Goal: Information Seeking & Learning: Learn about a topic

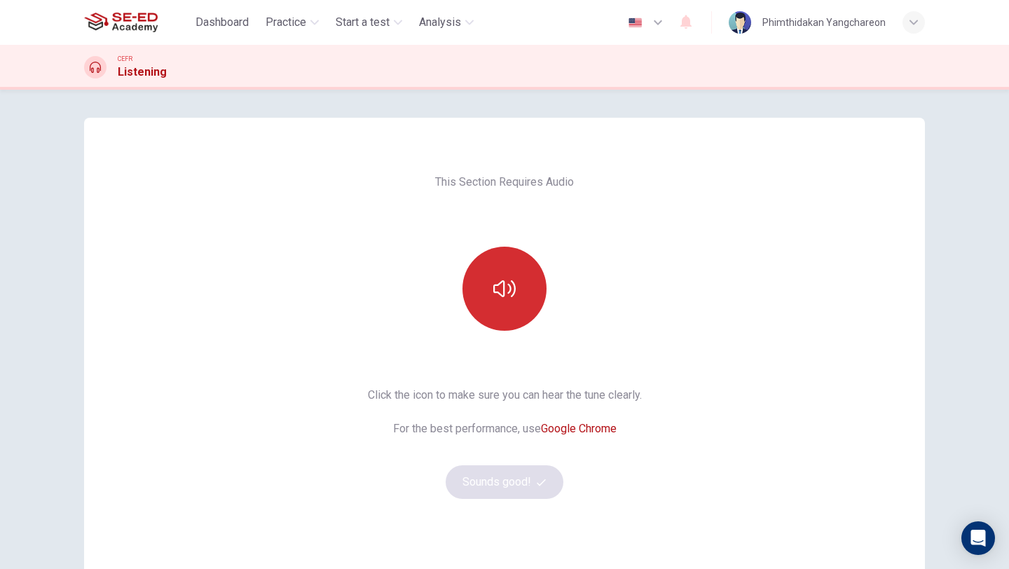
click at [517, 291] on button "button" at bounding box center [504, 289] width 84 height 84
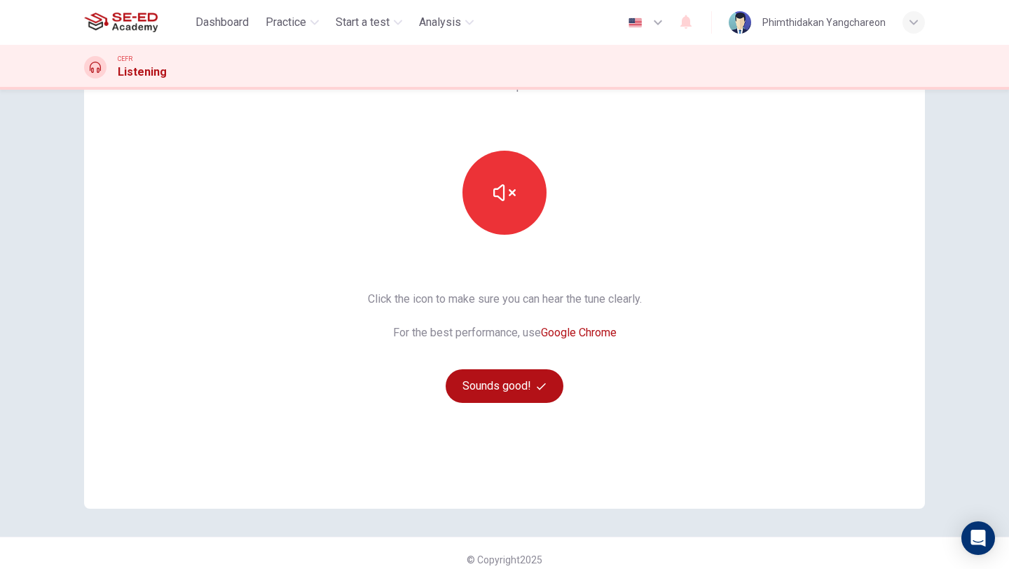
scroll to position [109, 0]
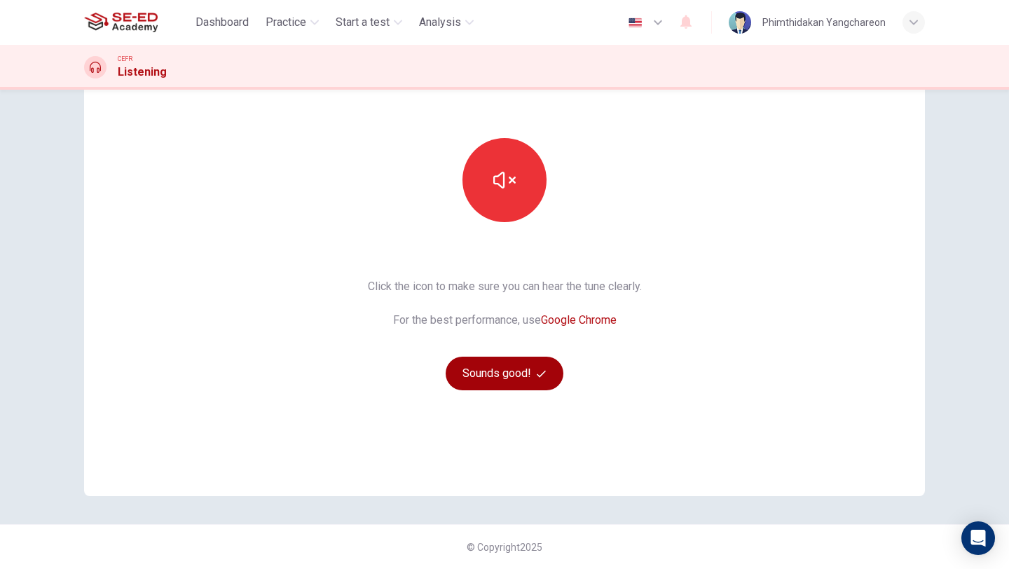
click at [508, 381] on button "Sounds good!" at bounding box center [505, 374] width 118 height 34
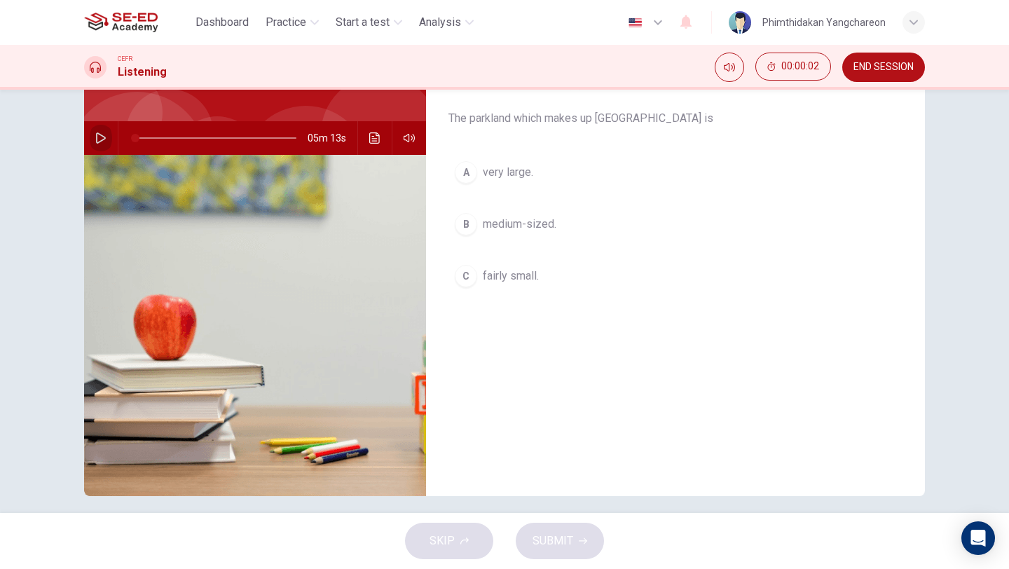
click at [103, 139] on button "button" at bounding box center [101, 138] width 22 height 34
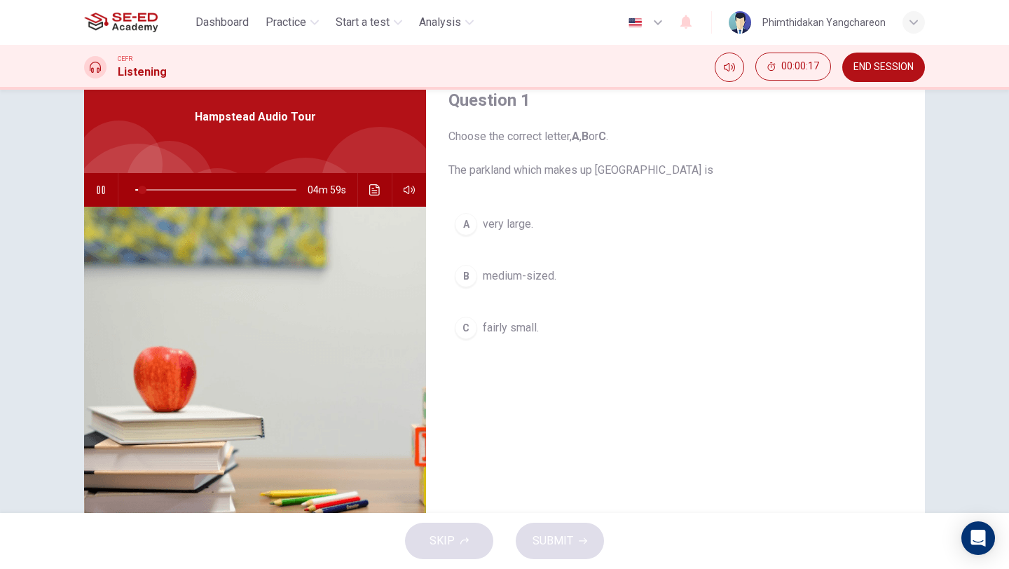
scroll to position [56, 0]
click at [97, 191] on icon "button" at bounding box center [101, 190] width 8 height 8
type input "21"
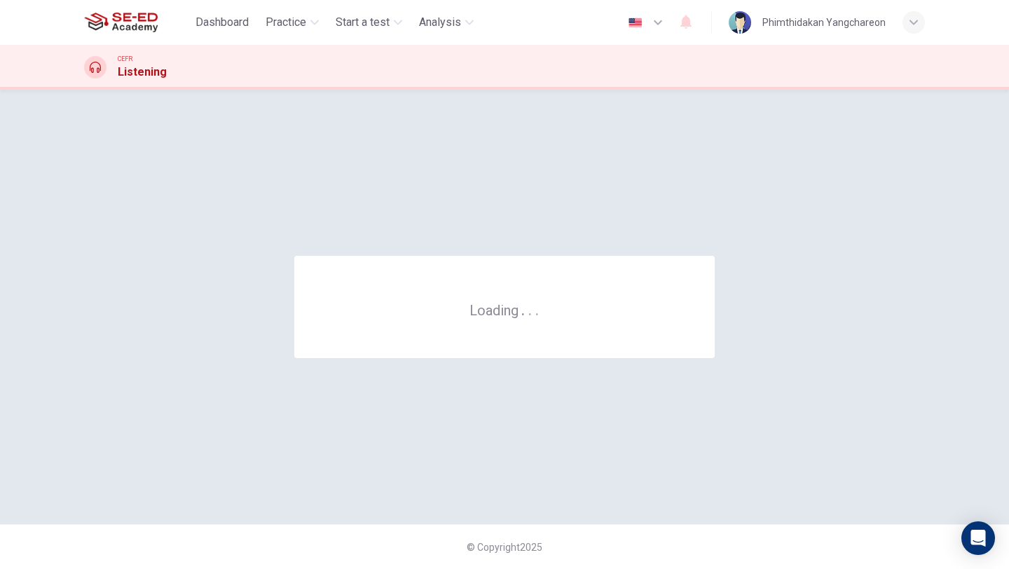
scroll to position [0, 0]
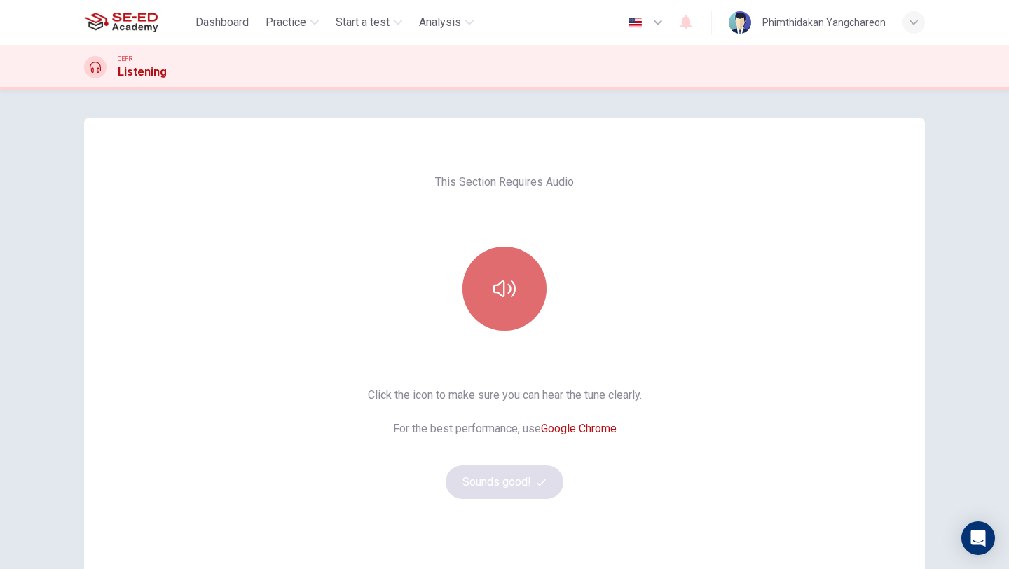
click at [514, 280] on button "button" at bounding box center [504, 289] width 84 height 84
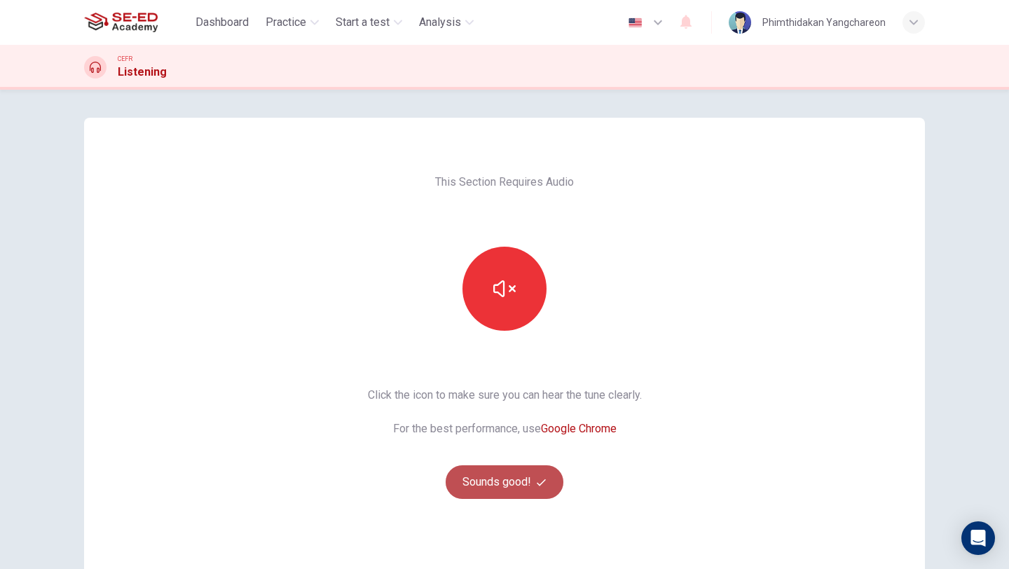
click at [541, 480] on icon "button" at bounding box center [541, 482] width 9 height 9
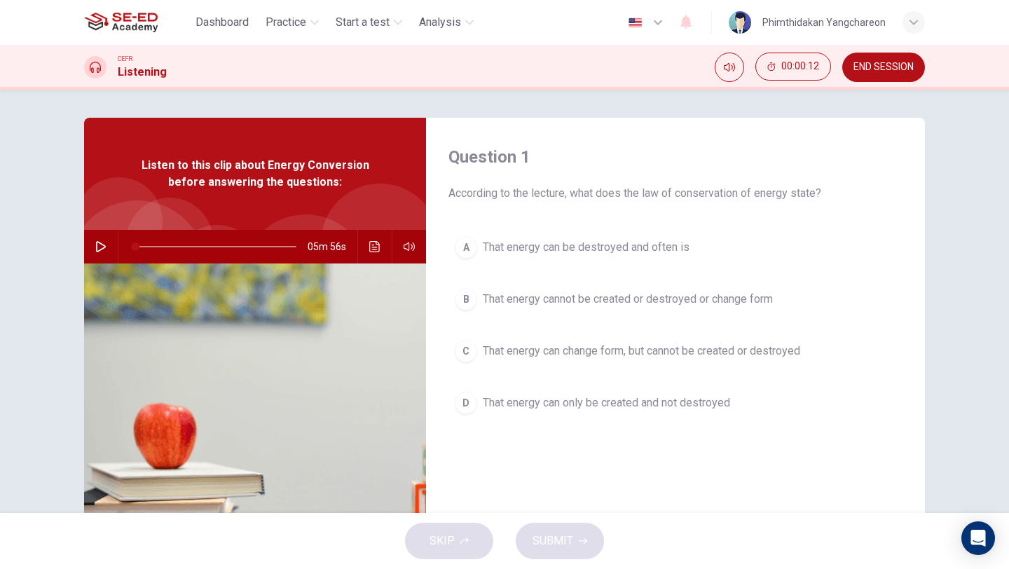
click at [97, 247] on icon "button" at bounding box center [100, 246] width 11 height 11
drag, startPoint x: 169, startPoint y: 245, endPoint x: 130, endPoint y: 246, distance: 39.2
click at [131, 246] on span at bounding box center [135, 246] width 8 height 8
click at [370, 243] on icon "Click to see the audio transcription" at bounding box center [374, 246] width 11 height 11
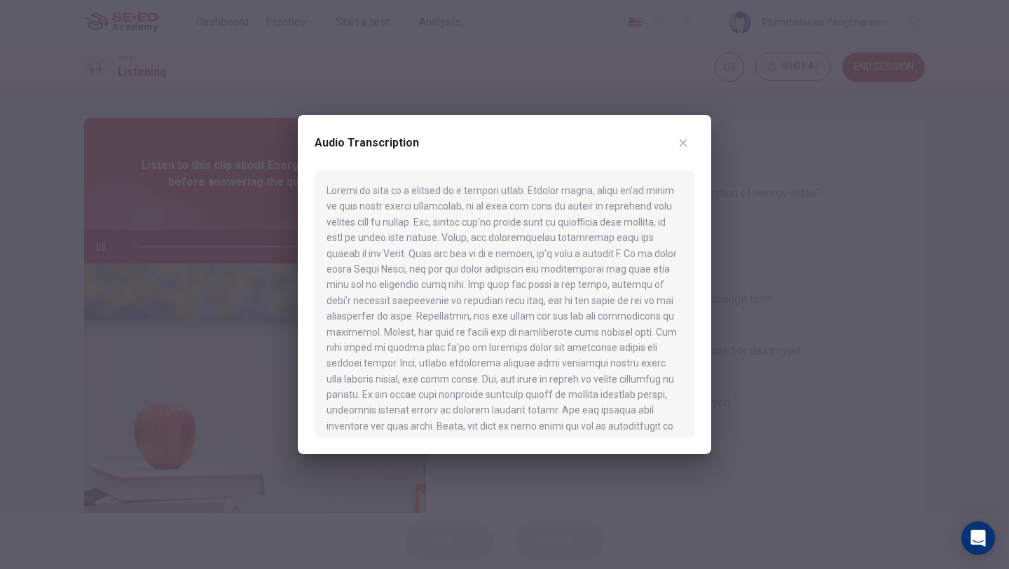
click at [682, 140] on icon "button" at bounding box center [683, 142] width 11 height 11
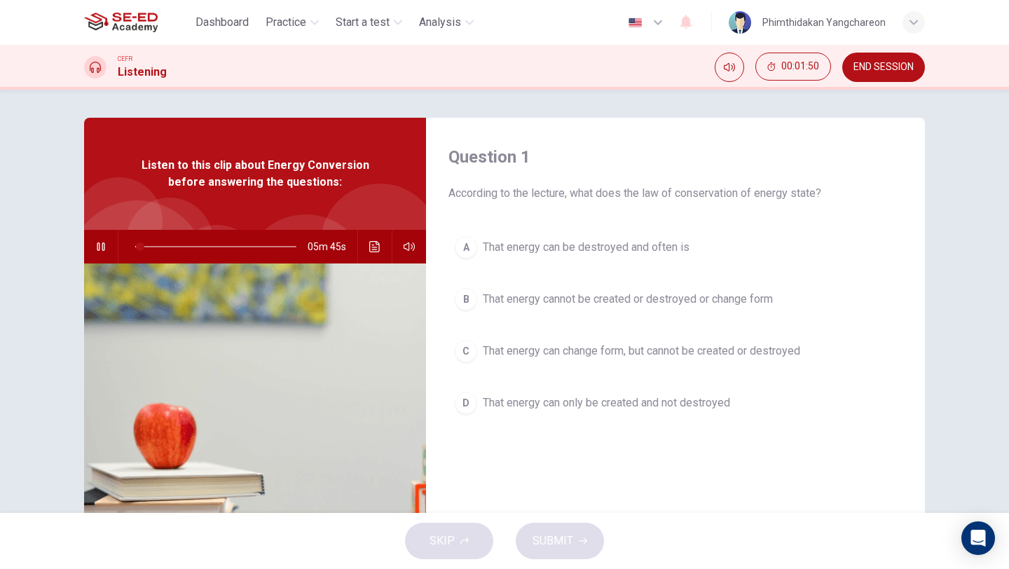
click at [101, 249] on icon "button" at bounding box center [100, 246] width 11 height 11
click at [376, 248] on icon "Click to see the audio transcription" at bounding box center [374, 246] width 11 height 11
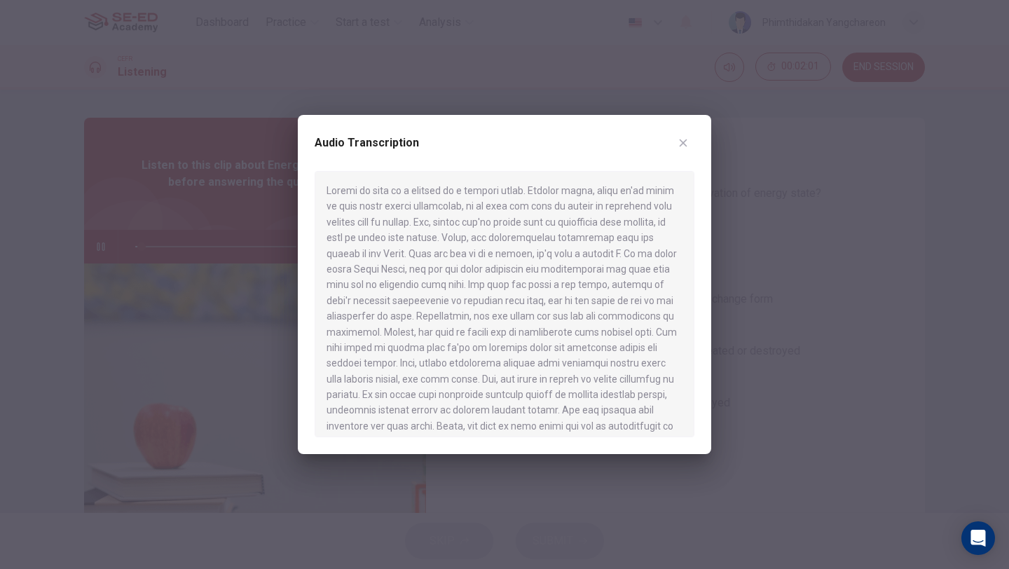
click at [684, 141] on icon "button" at bounding box center [683, 142] width 11 height 11
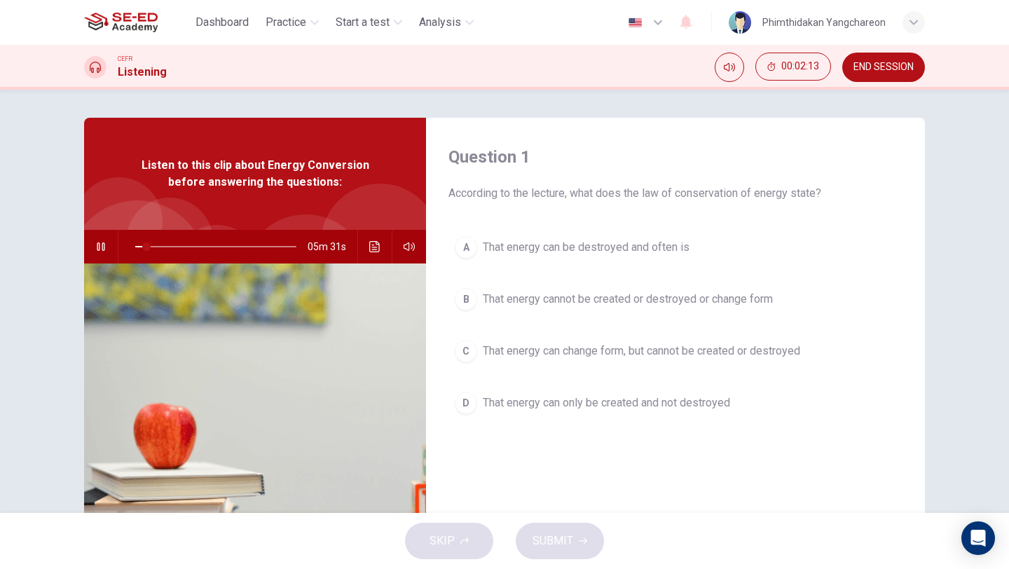
type input "8"
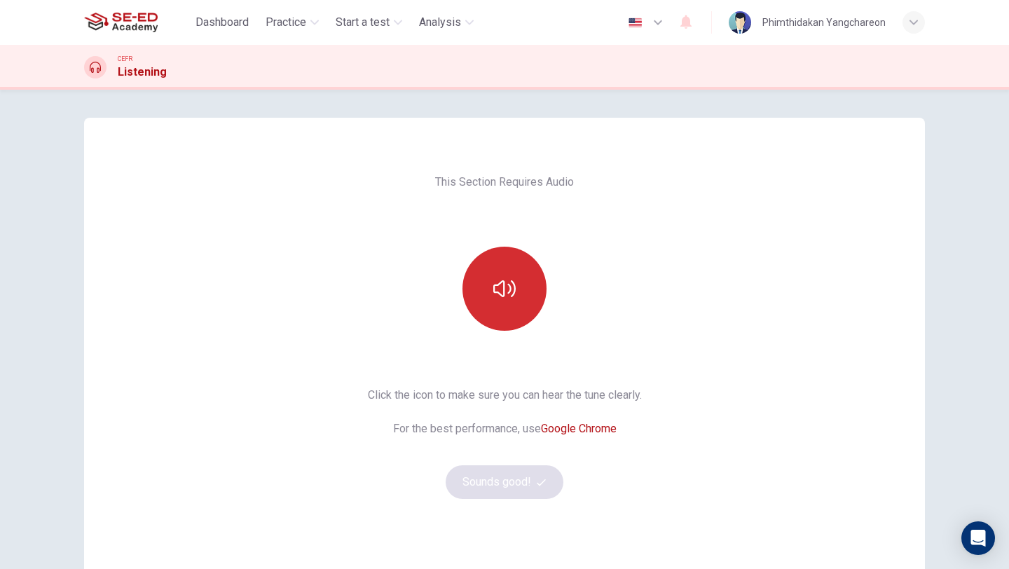
click at [526, 308] on button "button" at bounding box center [504, 289] width 84 height 84
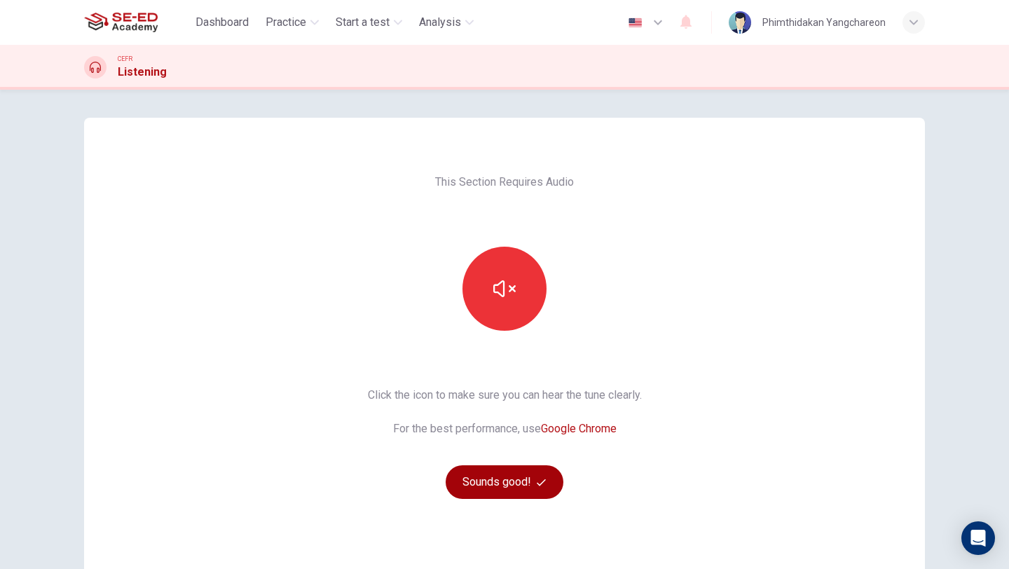
click at [495, 492] on button "Sounds good!" at bounding box center [505, 482] width 118 height 34
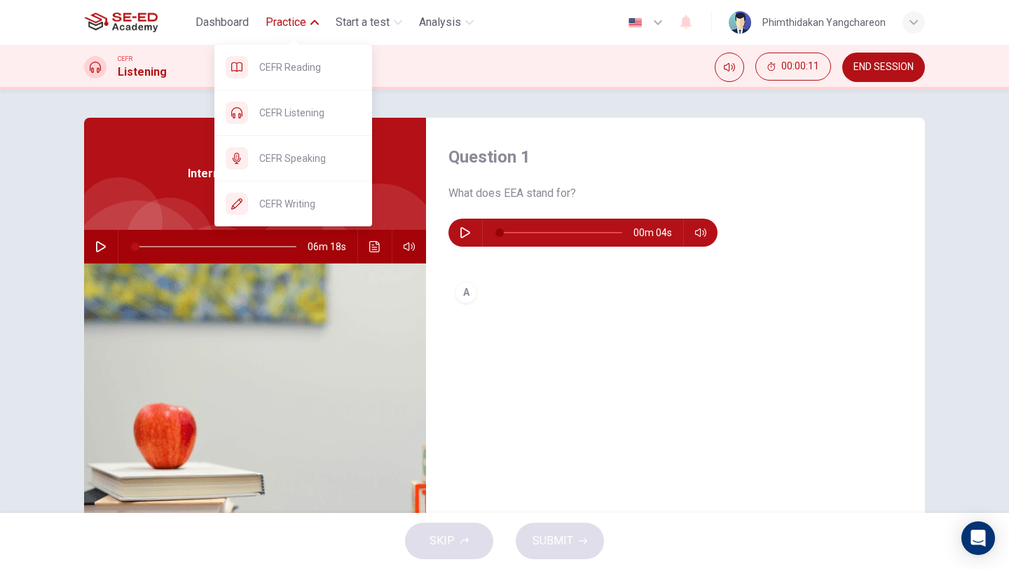
click at [311, 25] on icon "button" at bounding box center [314, 22] width 8 height 8
click at [308, 112] on span "CEFR Listening" at bounding box center [310, 112] width 102 height 17
click at [303, 20] on span "Practice" at bounding box center [286, 22] width 41 height 17
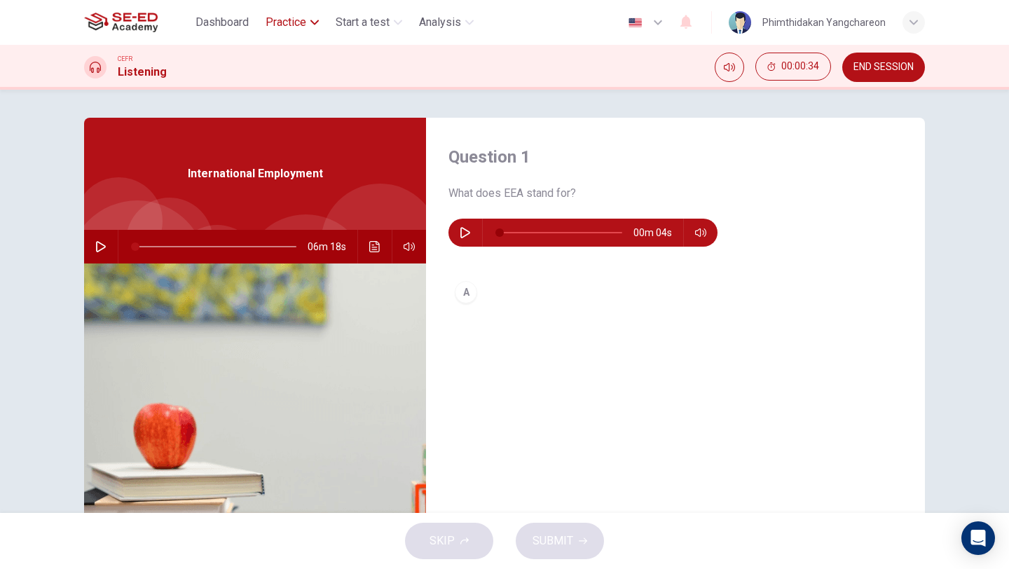
click at [303, 19] on span "Practice" at bounding box center [286, 22] width 41 height 17
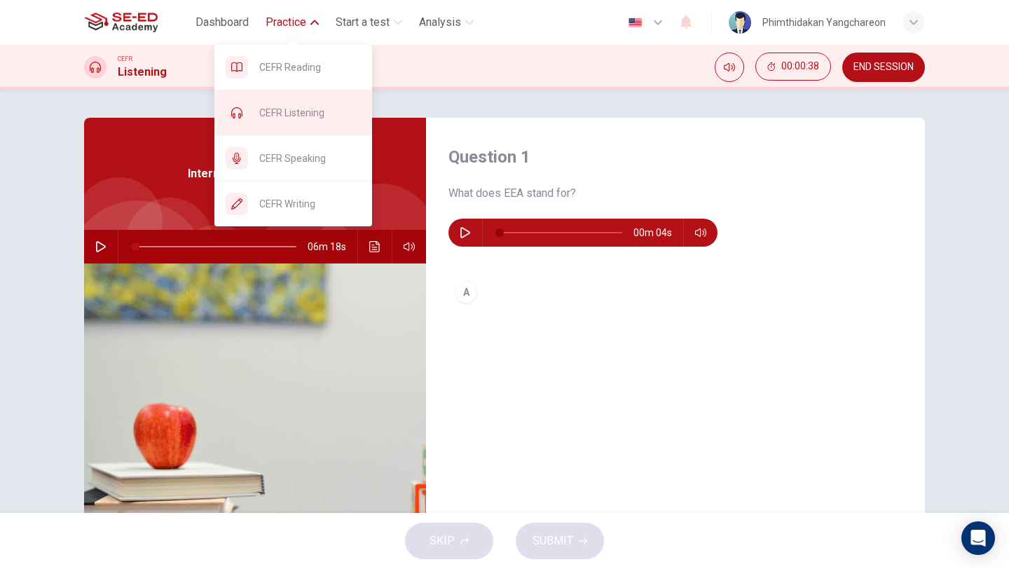
click at [294, 128] on div "CEFR Listening" at bounding box center [293, 112] width 158 height 45
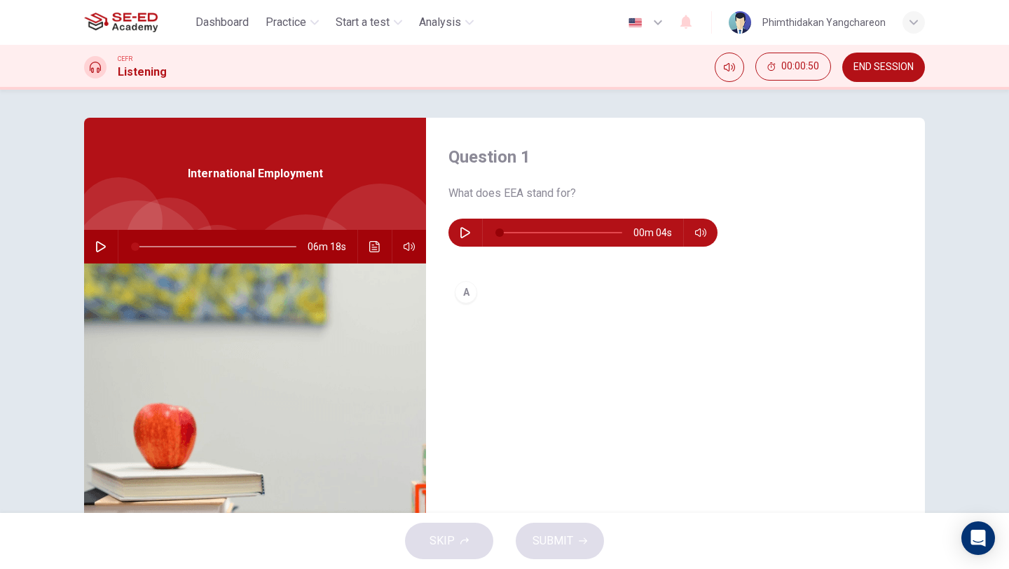
click at [95, 247] on icon "button" at bounding box center [100, 246] width 11 height 11
click at [369, 251] on icon "Click to see the audio transcription" at bounding box center [374, 246] width 11 height 11
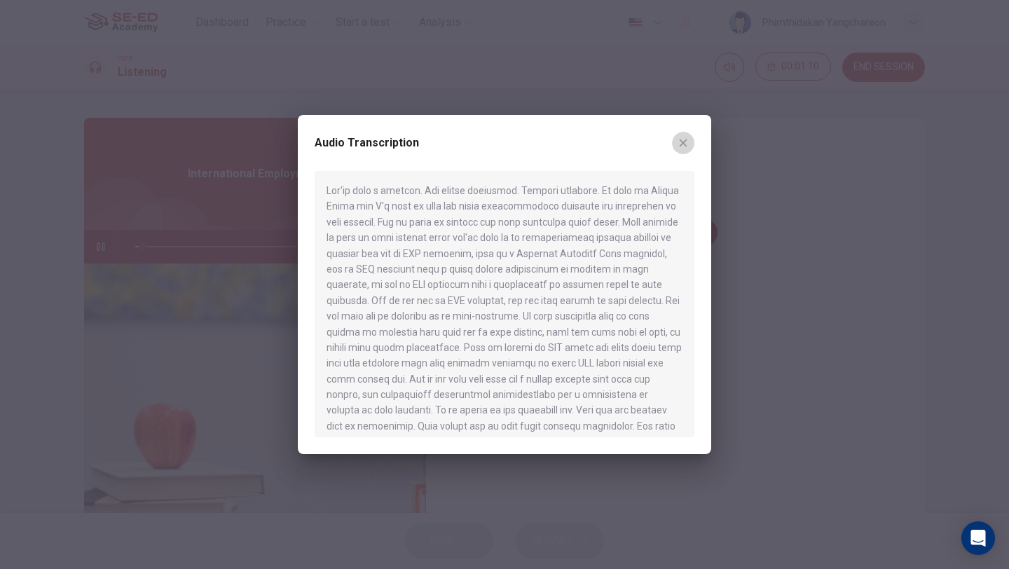
click at [687, 142] on icon "button" at bounding box center [683, 142] width 11 height 11
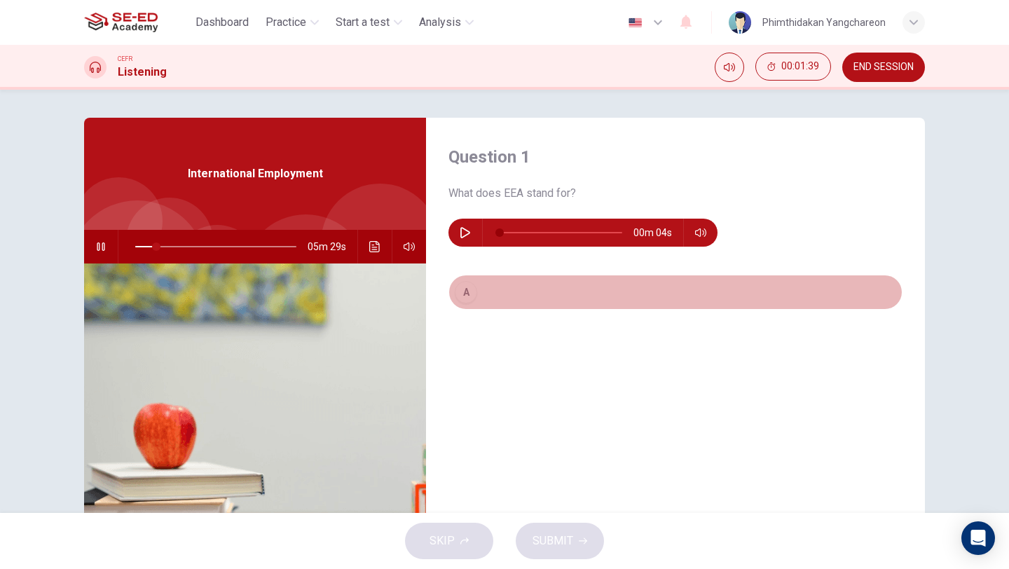
click at [465, 294] on div "A" at bounding box center [466, 292] width 22 height 22
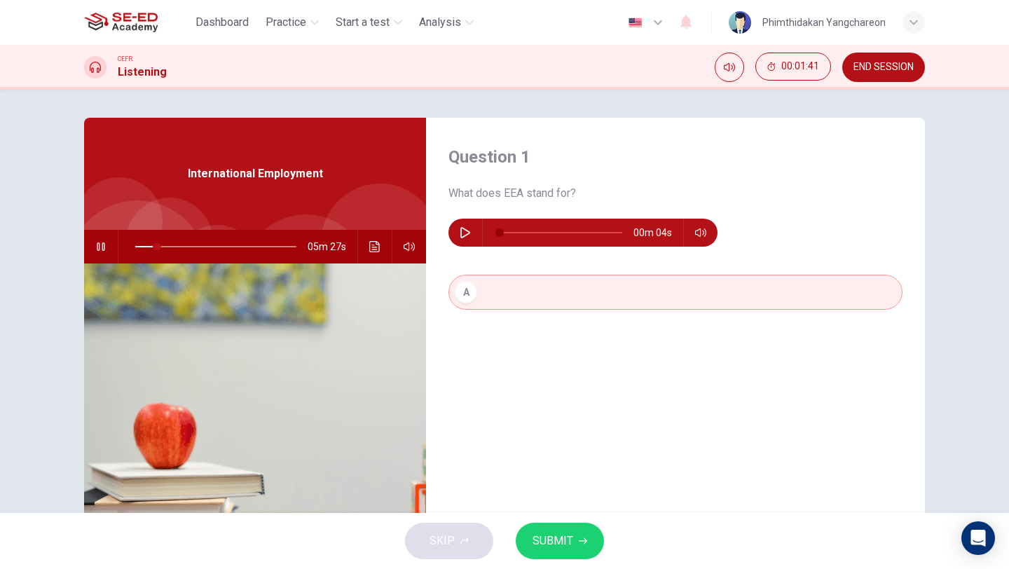
click at [474, 350] on div "Question 1 What does EEA stand for? 00m 04s A" at bounding box center [675, 361] width 499 height 487
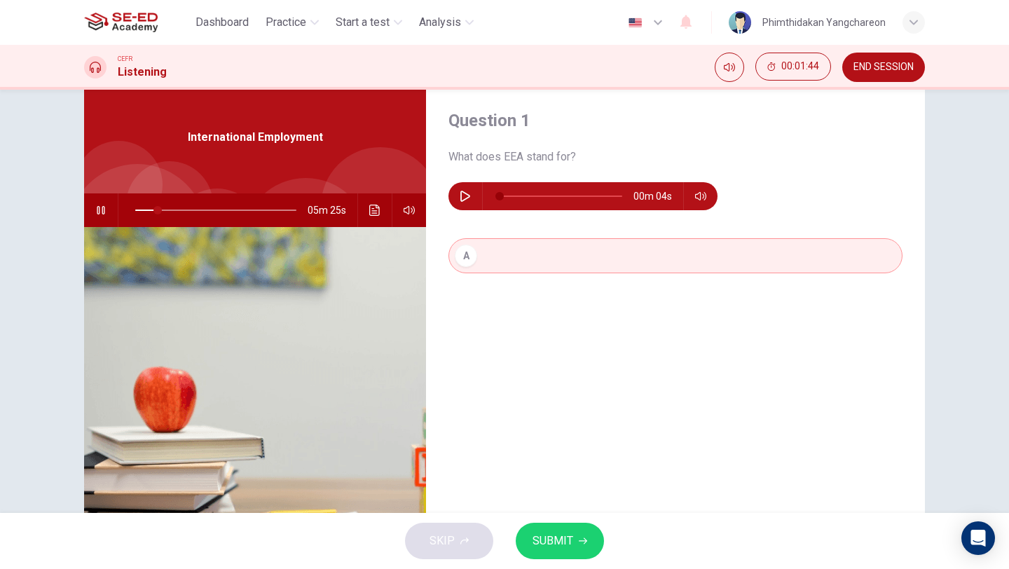
scroll to position [39, 0]
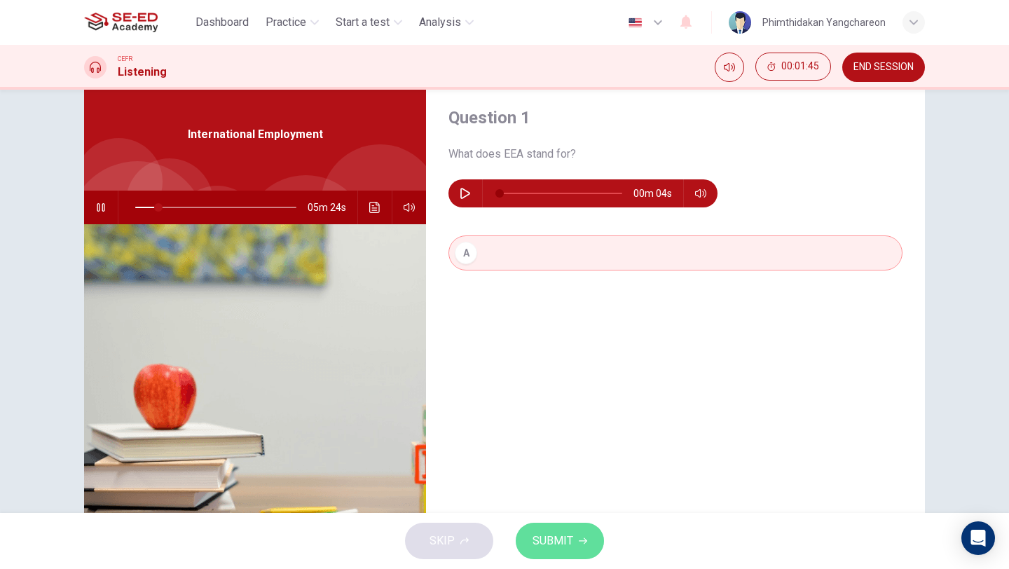
click at [547, 547] on span "SUBMIT" at bounding box center [552, 541] width 41 height 20
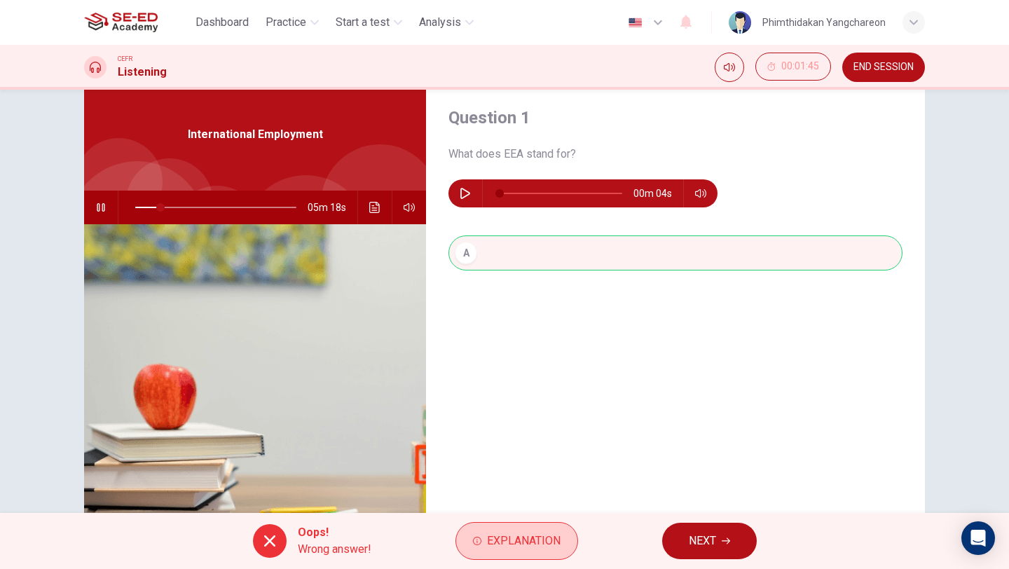
click at [547, 538] on span "Explanation" at bounding box center [524, 541] width 74 height 20
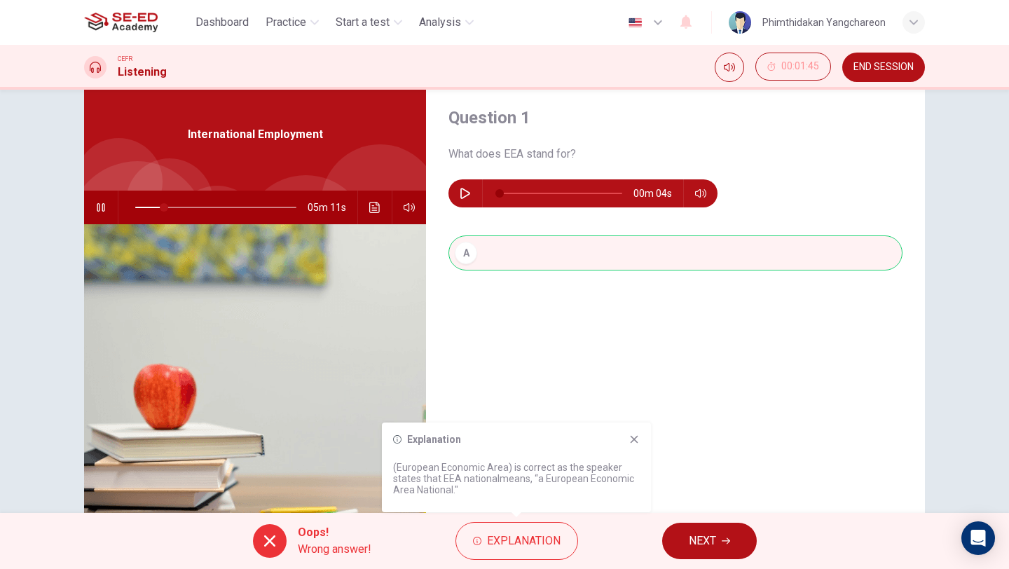
click at [704, 538] on span "NEXT" at bounding box center [702, 541] width 27 height 20
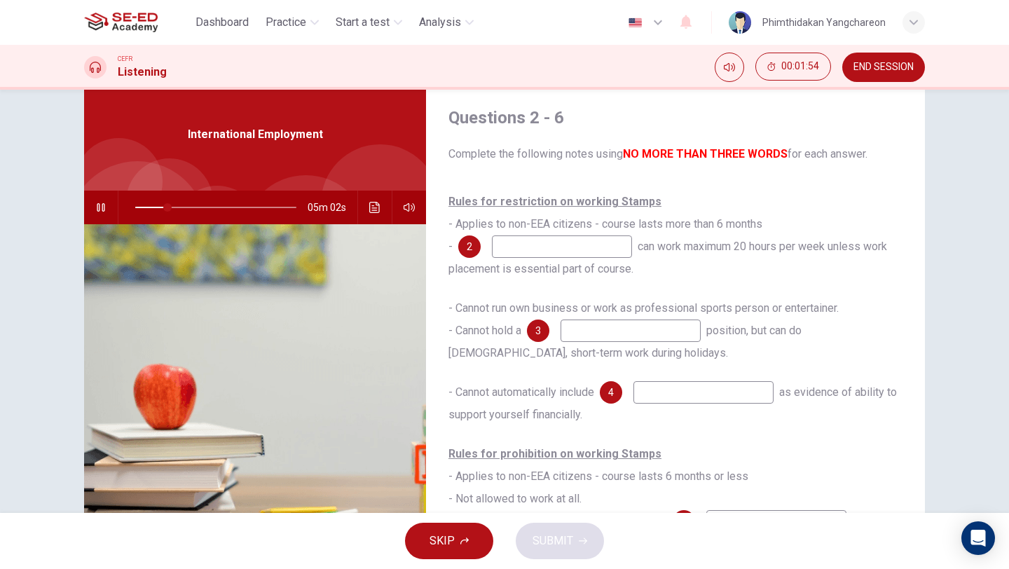
click at [553, 248] on input at bounding box center [562, 246] width 140 height 22
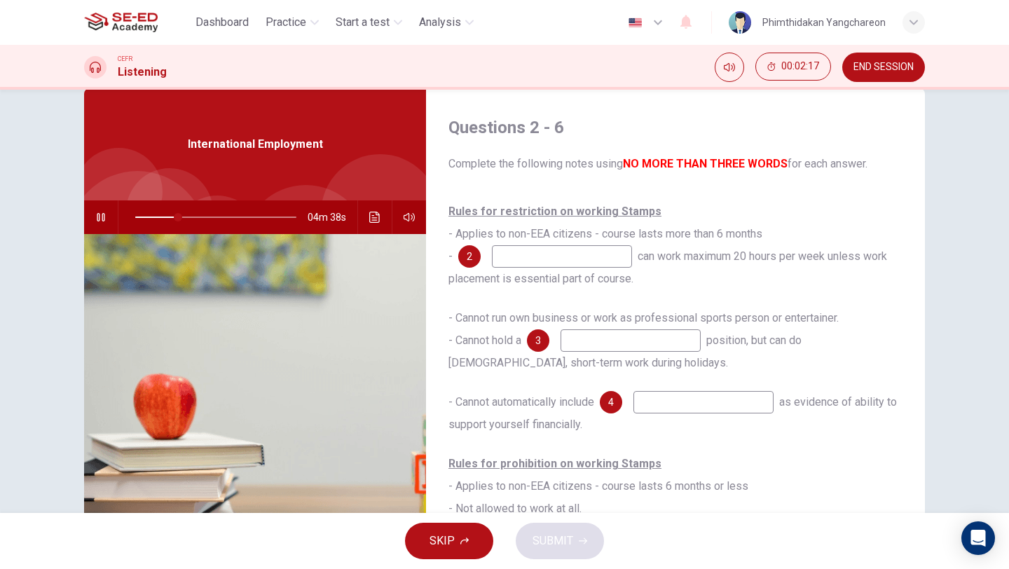
scroll to position [110, 0]
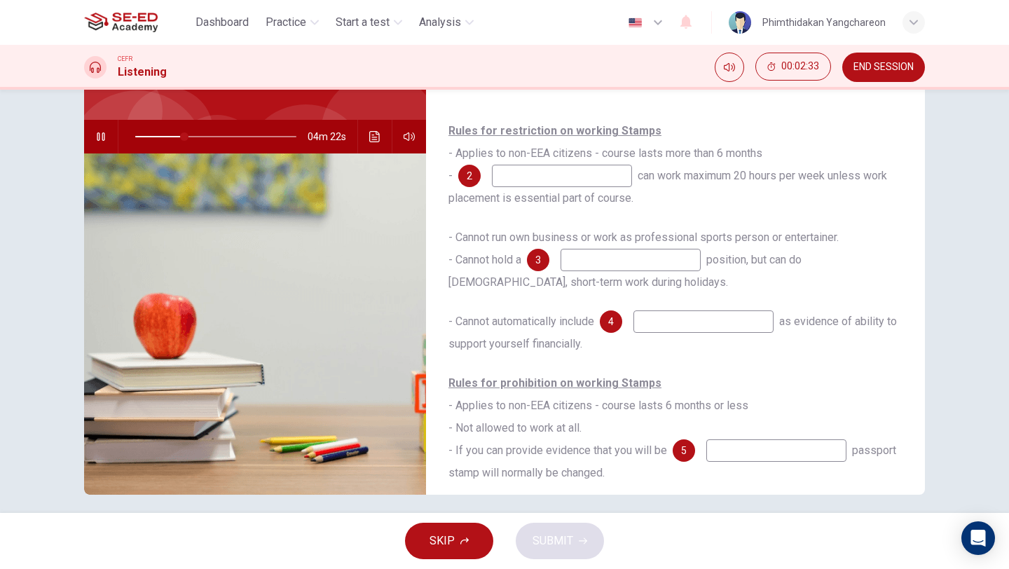
click at [563, 181] on input at bounding box center [562, 176] width 140 height 22
click at [377, 144] on button "Click to see the audio transcription" at bounding box center [375, 137] width 22 height 34
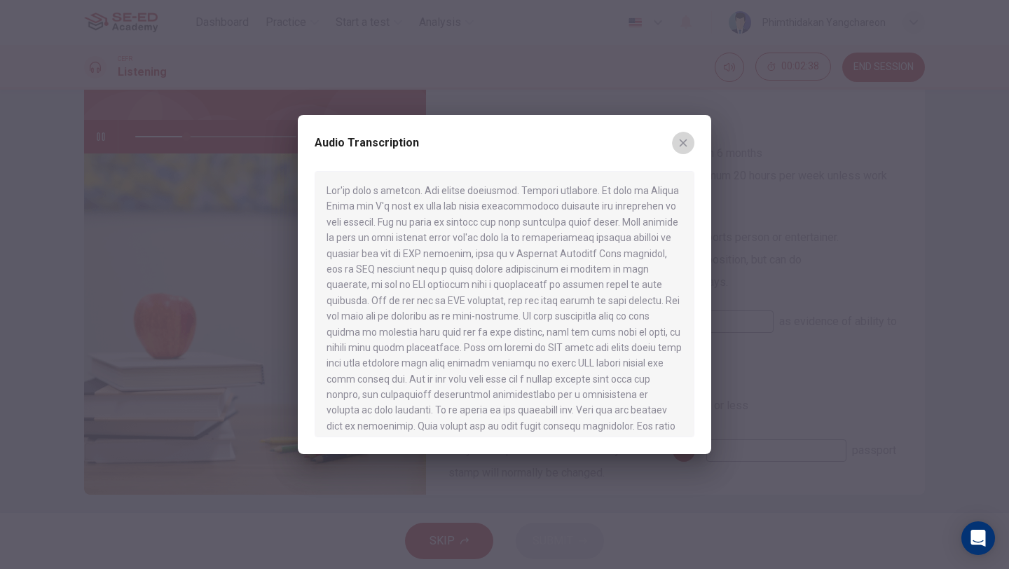
click at [685, 140] on icon "button" at bounding box center [683, 142] width 11 height 11
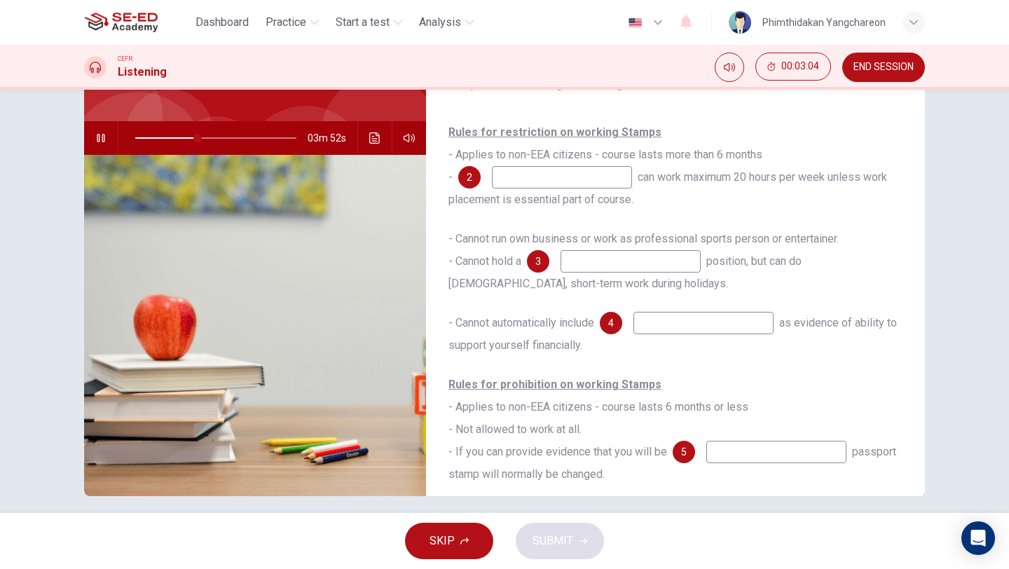
scroll to position [98, 0]
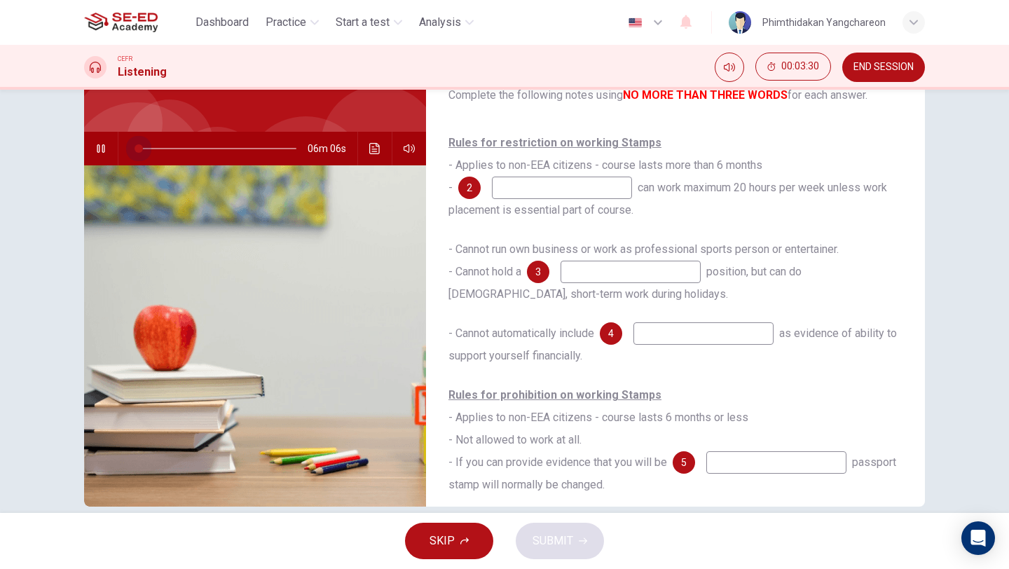
drag, startPoint x: 204, startPoint y: 149, endPoint x: 135, endPoint y: 149, distance: 68.7
click at [135, 149] on span at bounding box center [139, 148] width 8 height 8
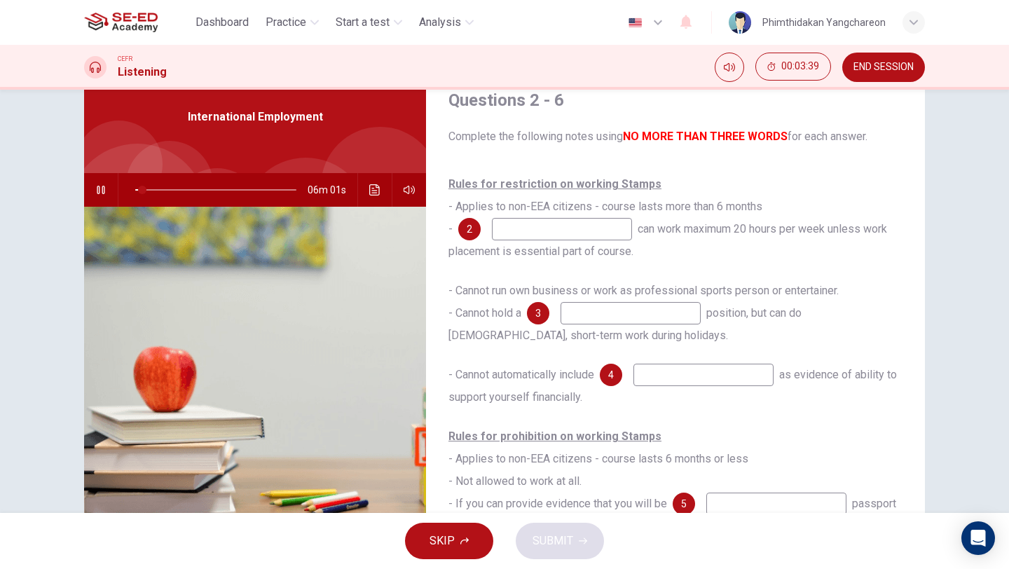
scroll to position [56, 0]
click at [551, 226] on input at bounding box center [562, 230] width 140 height 22
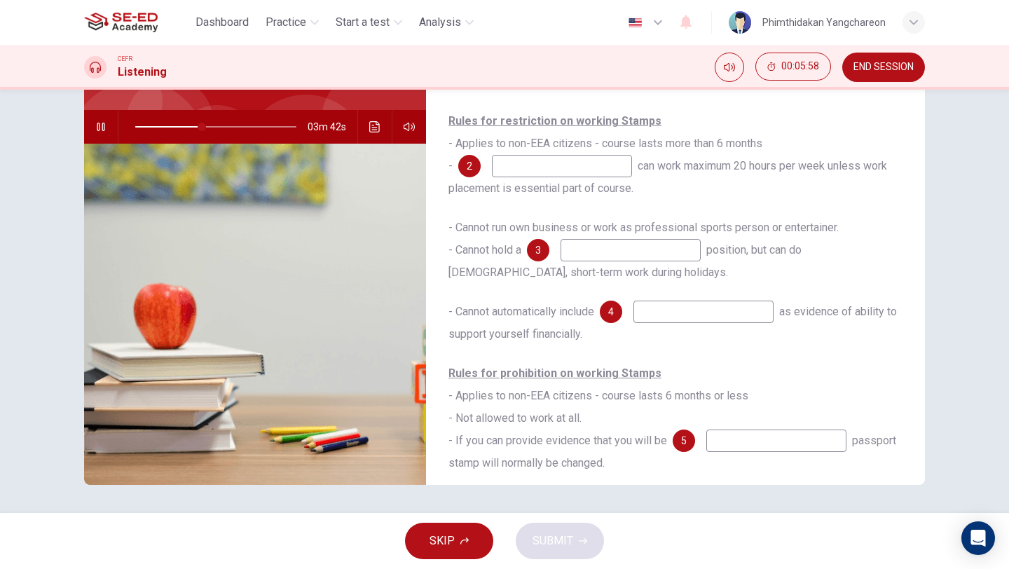
scroll to position [71, 0]
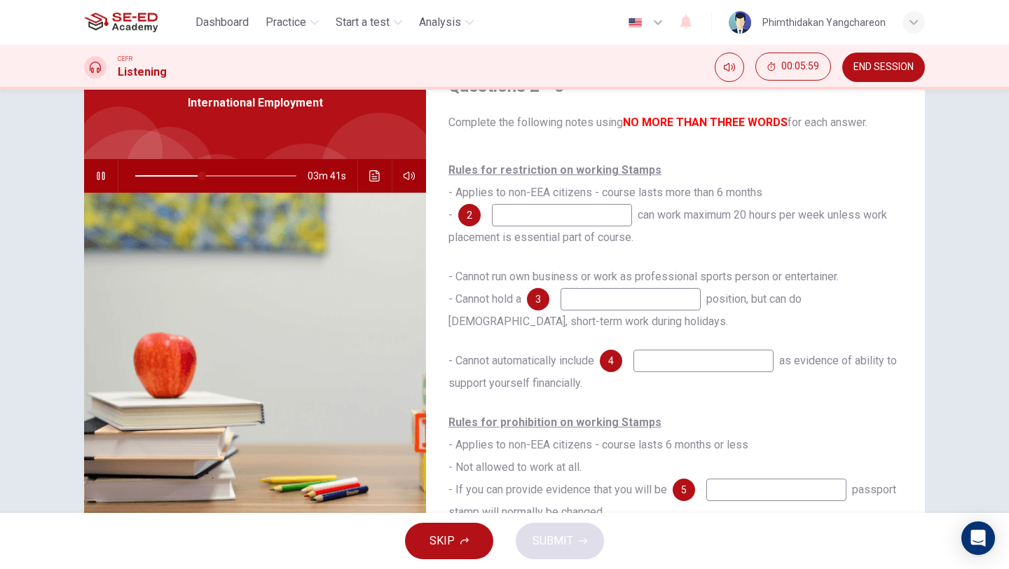
click at [444, 550] on span "SKIP" at bounding box center [441, 541] width 25 height 20
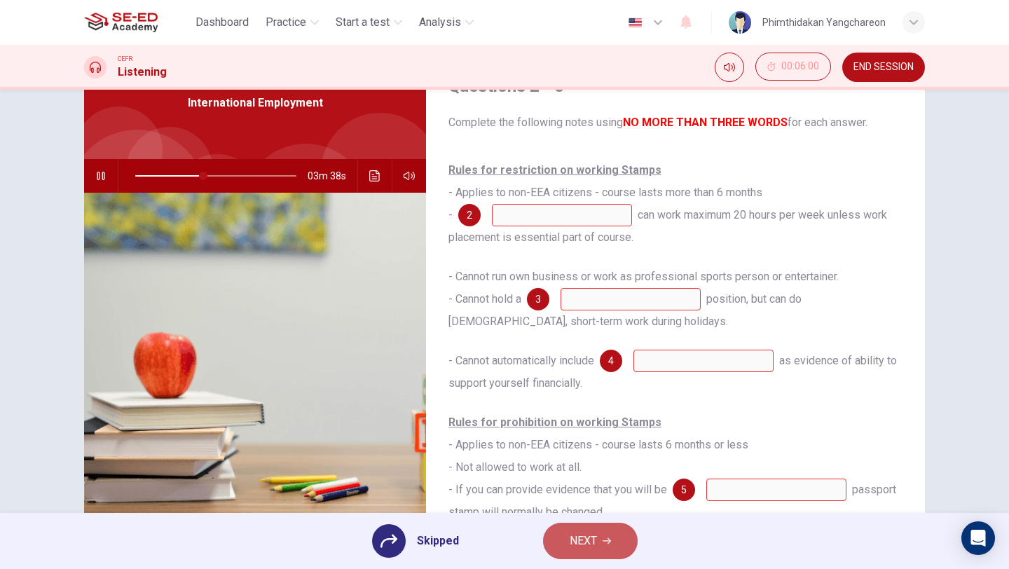
click at [593, 544] on span "NEXT" at bounding box center [583, 541] width 27 height 20
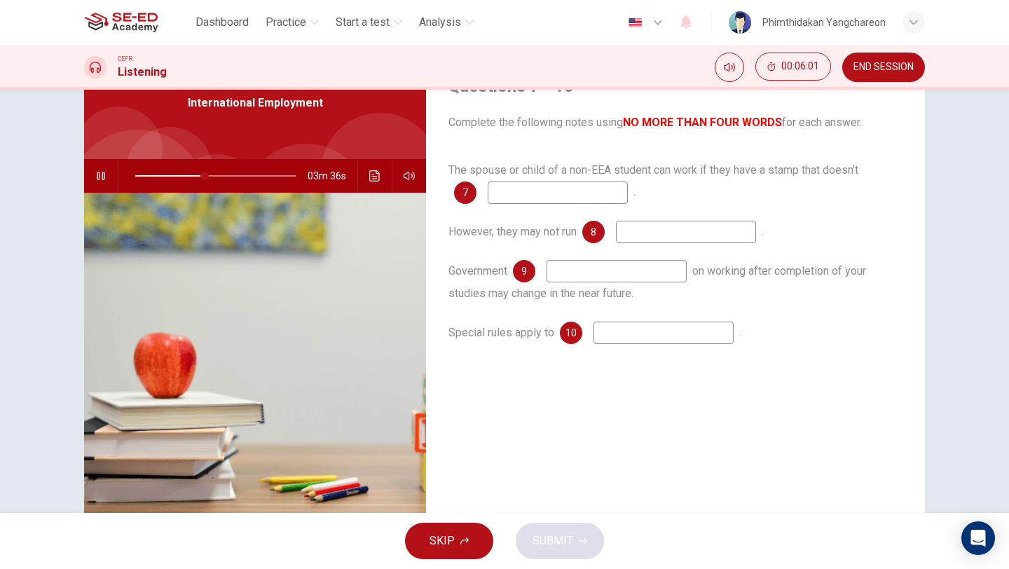
scroll to position [120, 0]
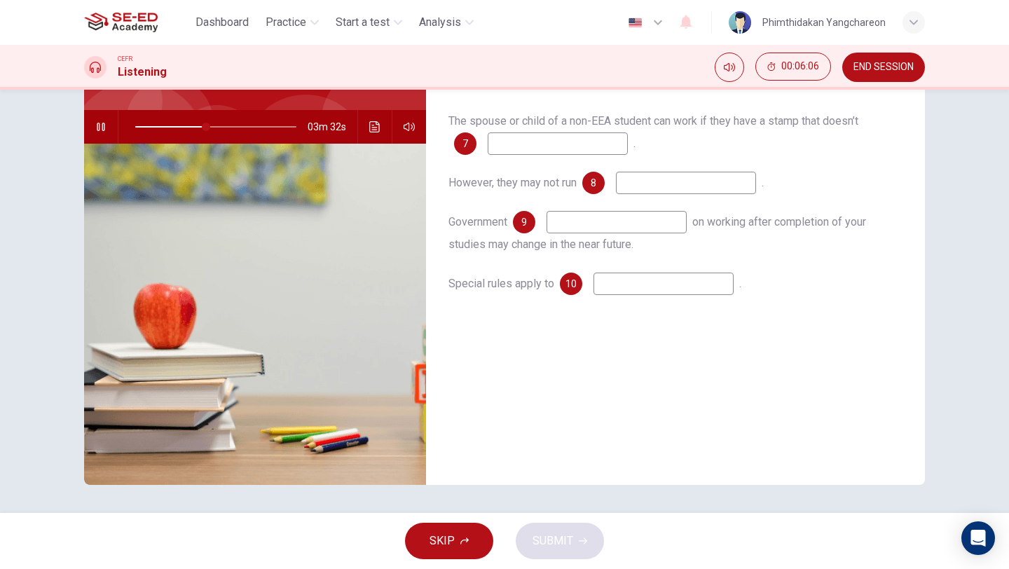
click at [427, 551] on button "SKIP" at bounding box center [449, 541] width 88 height 36
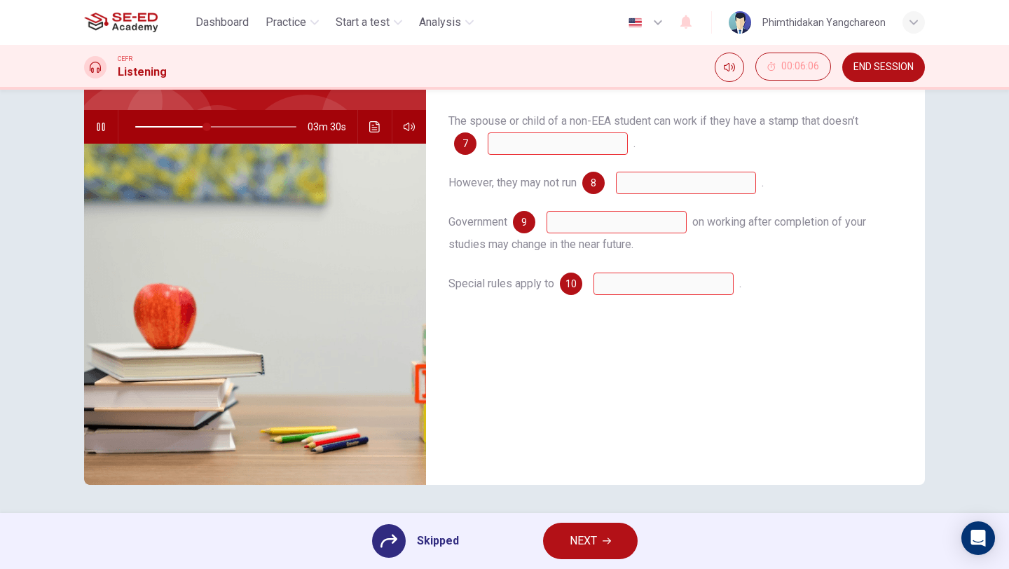
type input "45"
click at [550, 546] on button "NEXT" at bounding box center [590, 541] width 95 height 36
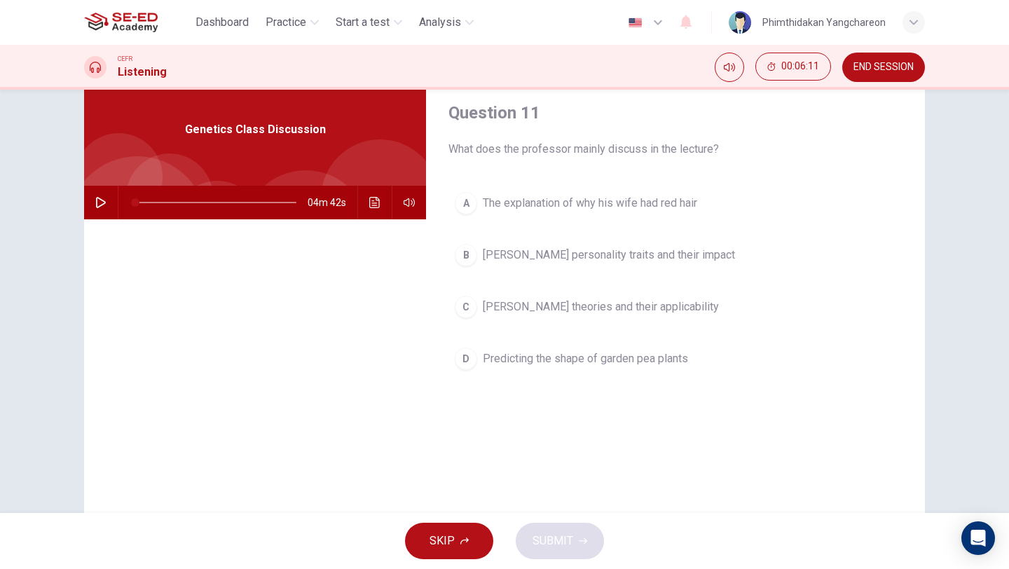
scroll to position [0, 0]
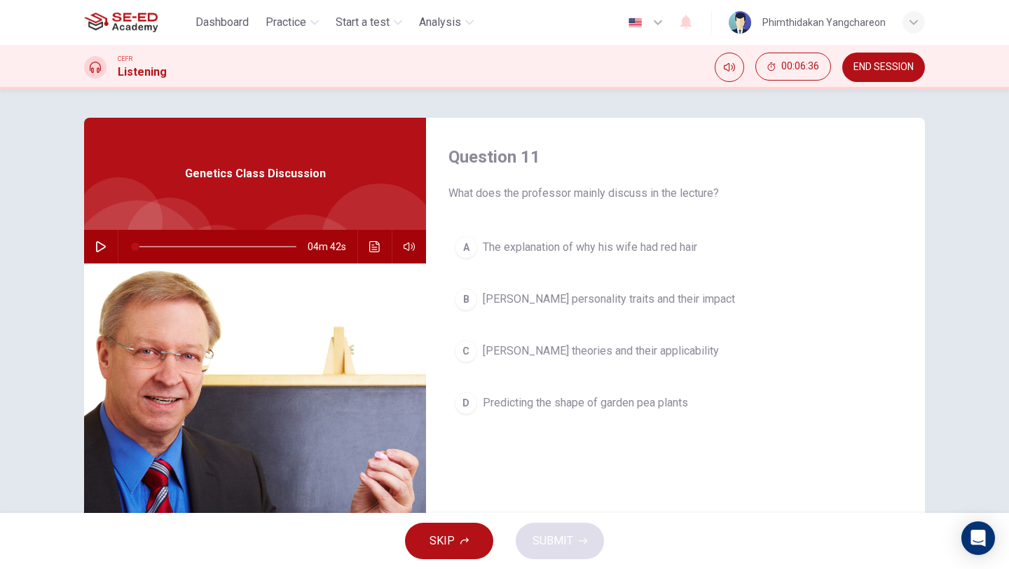
click at [90, 248] on button "button" at bounding box center [101, 247] width 22 height 34
click at [456, 245] on div "A" at bounding box center [466, 247] width 22 height 22
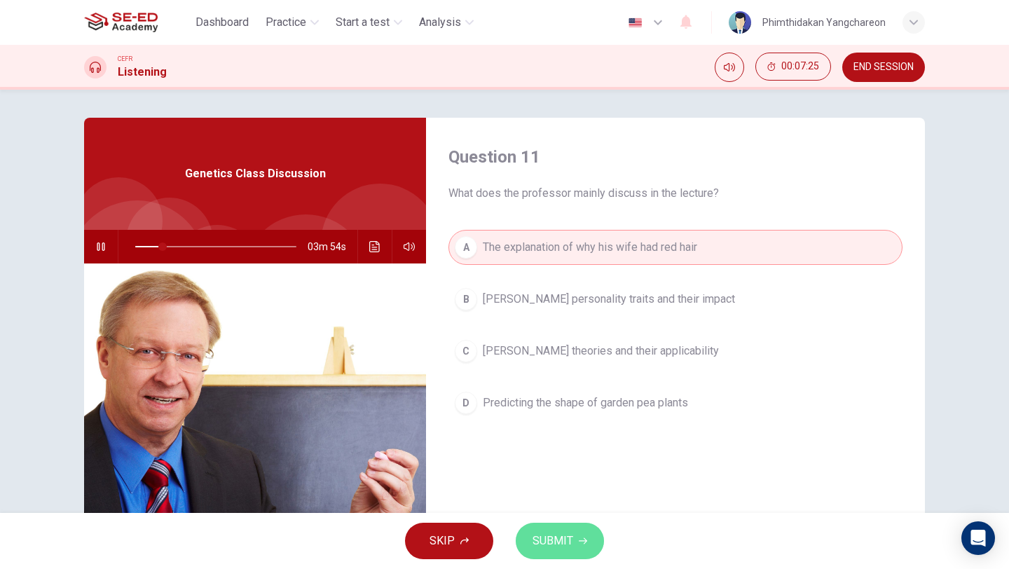
click at [561, 543] on span "SUBMIT" at bounding box center [552, 541] width 41 height 20
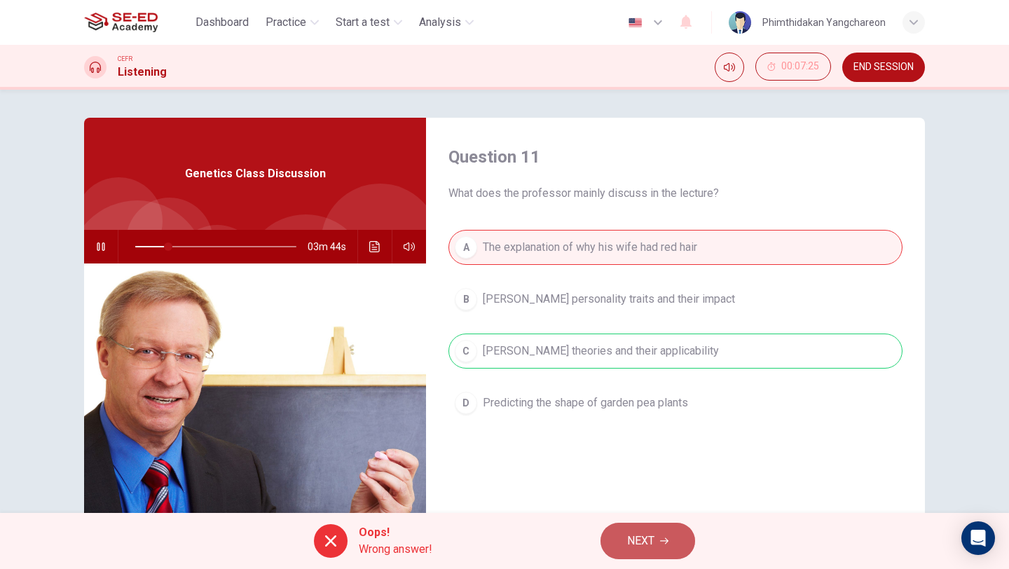
click at [650, 550] on span "NEXT" at bounding box center [640, 541] width 27 height 20
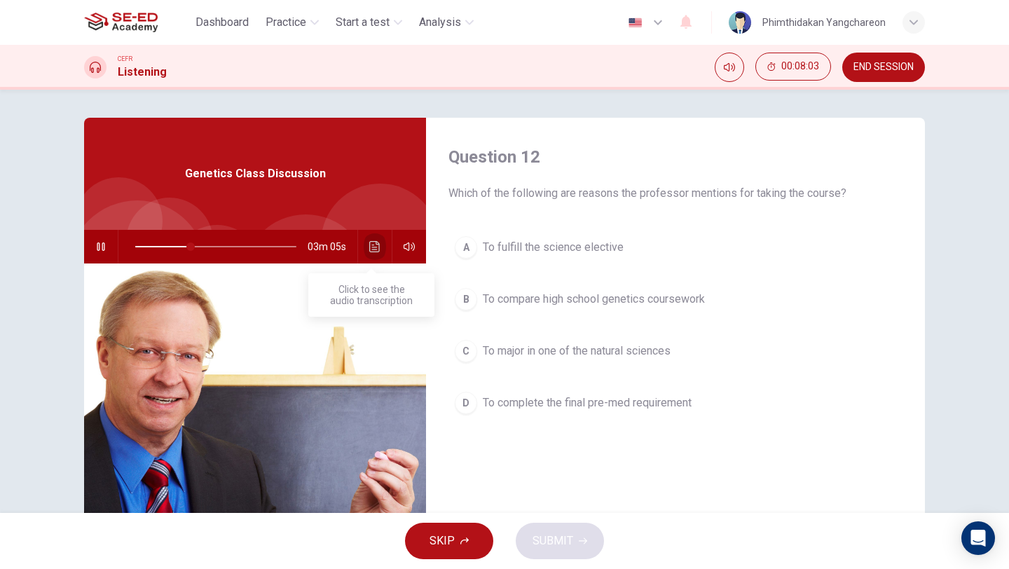
click at [377, 247] on button "Click to see the audio transcription" at bounding box center [375, 247] width 22 height 34
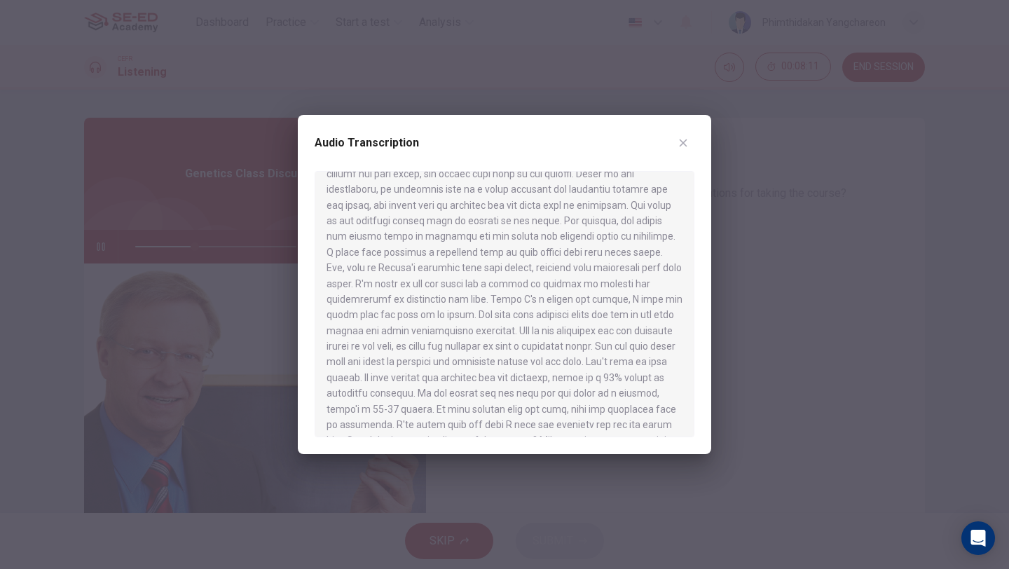
scroll to position [448, 0]
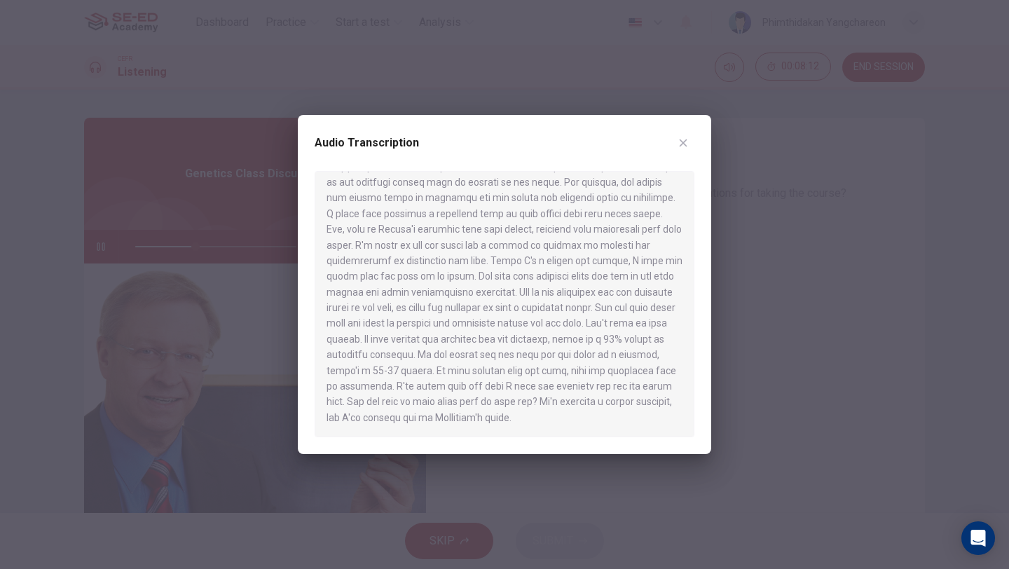
click at [685, 141] on icon "button" at bounding box center [684, 143] width 8 height 8
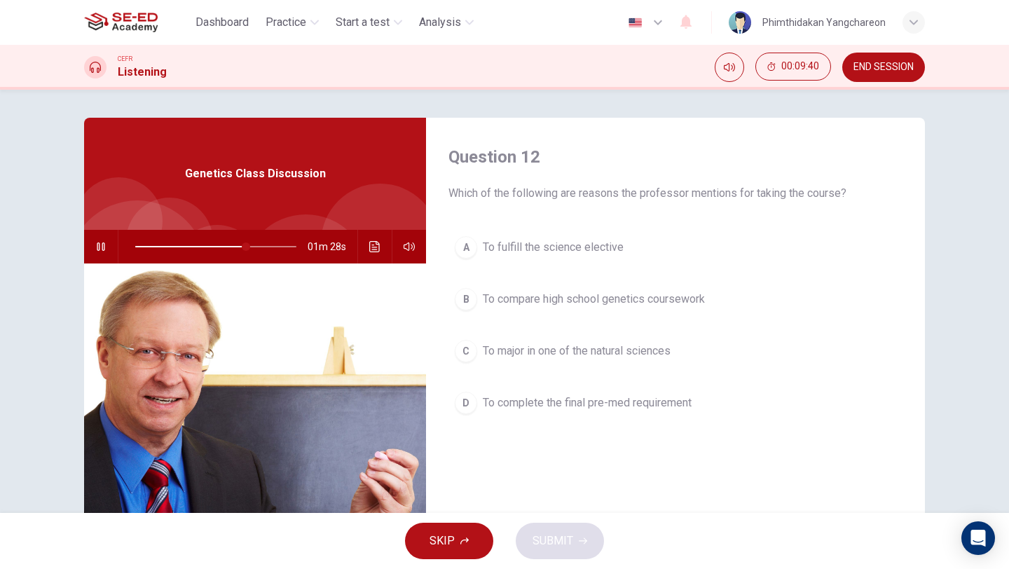
click at [97, 243] on icon "button" at bounding box center [100, 246] width 11 height 11
type input "69"
click at [857, 74] on button "END SESSION" at bounding box center [883, 67] width 83 height 29
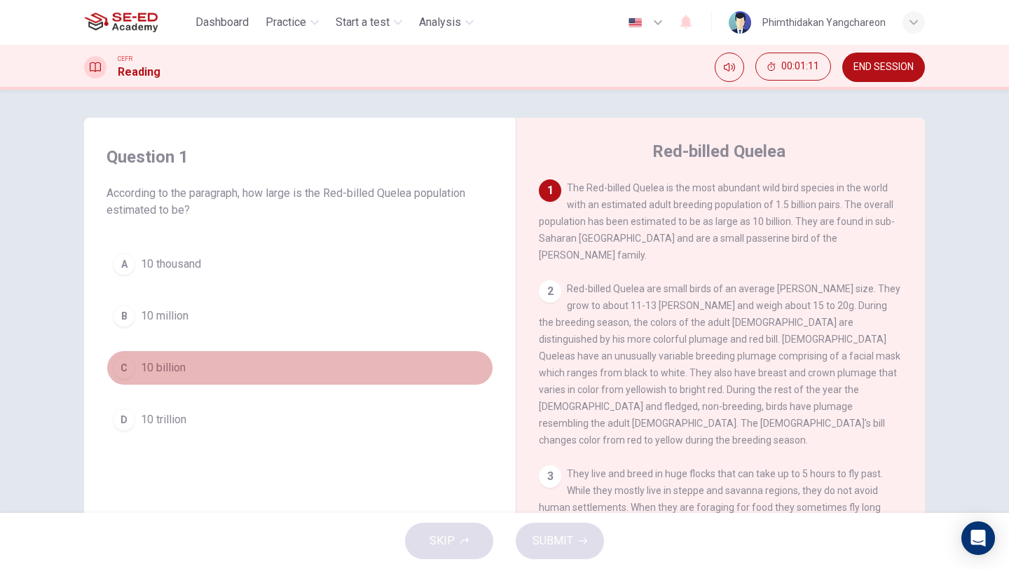
click at [123, 364] on div "C" at bounding box center [124, 368] width 22 height 22
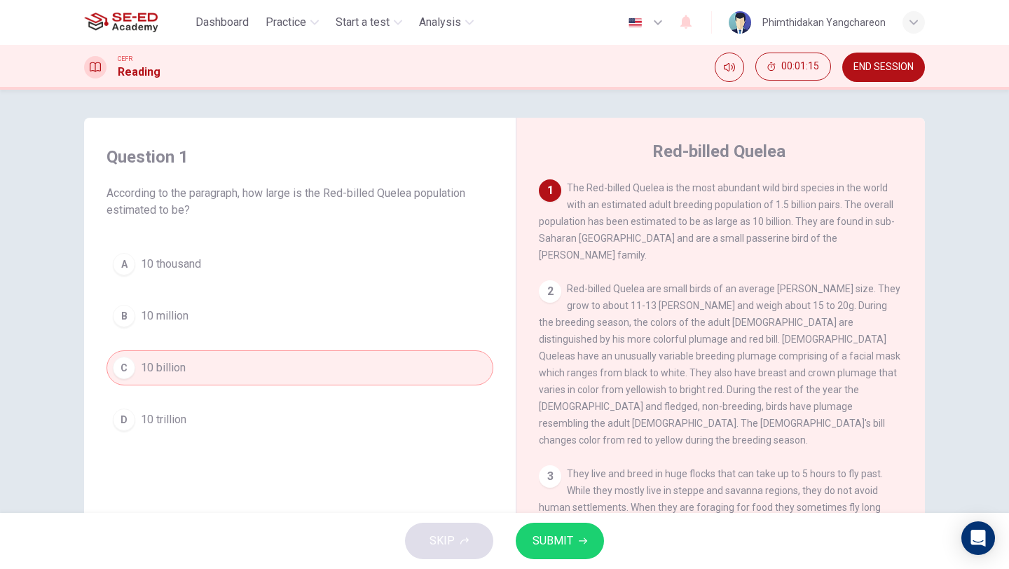
click at [545, 532] on span "SUBMIT" at bounding box center [552, 541] width 41 height 20
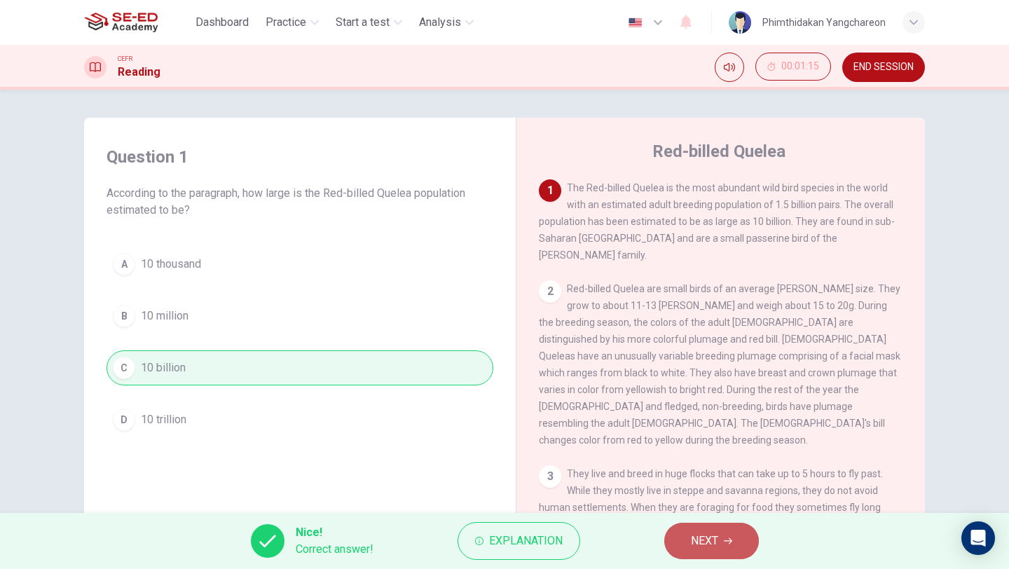
click at [741, 544] on button "NEXT" at bounding box center [711, 541] width 95 height 36
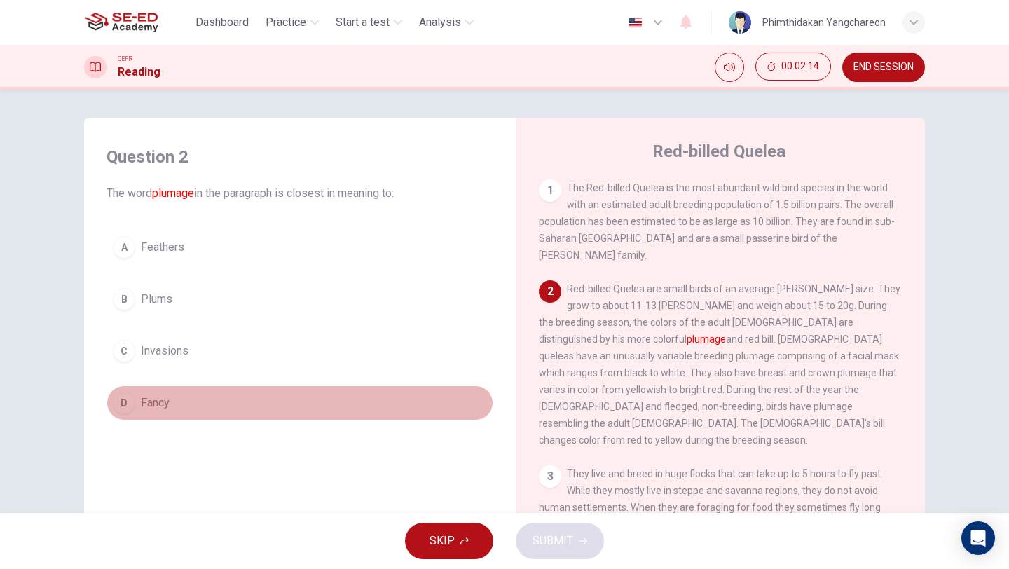
click at [125, 398] on div "D" at bounding box center [124, 403] width 22 height 22
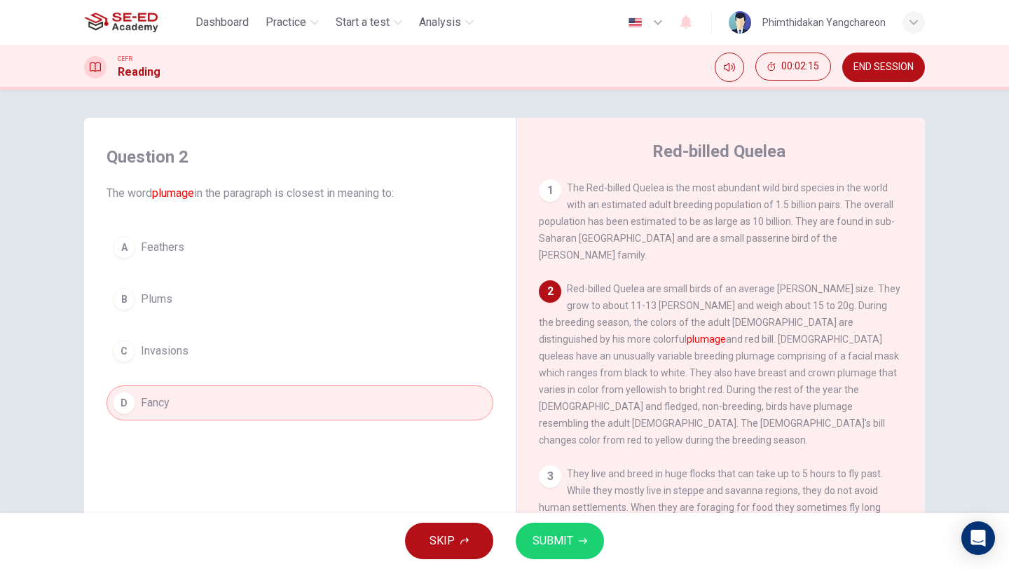
click at [567, 545] on span "SUBMIT" at bounding box center [552, 541] width 41 height 20
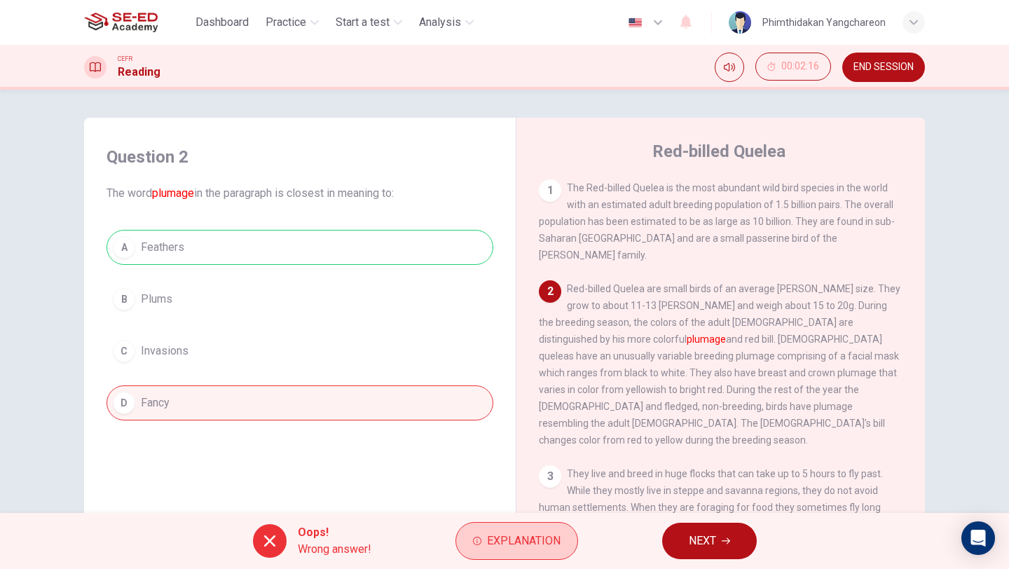
click at [542, 540] on span "Explanation" at bounding box center [524, 541] width 74 height 20
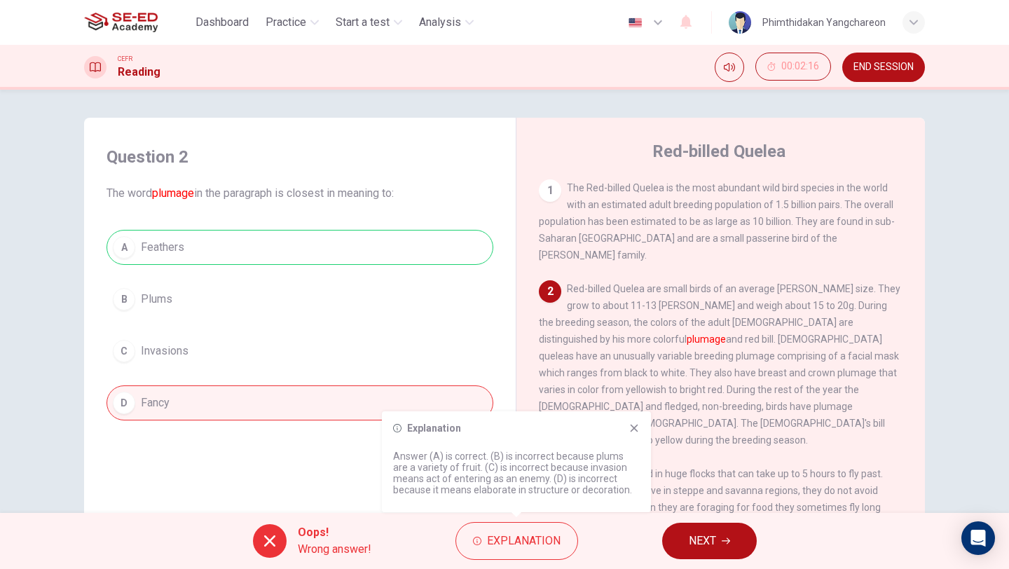
click at [635, 427] on icon at bounding box center [635, 429] width 8 height 8
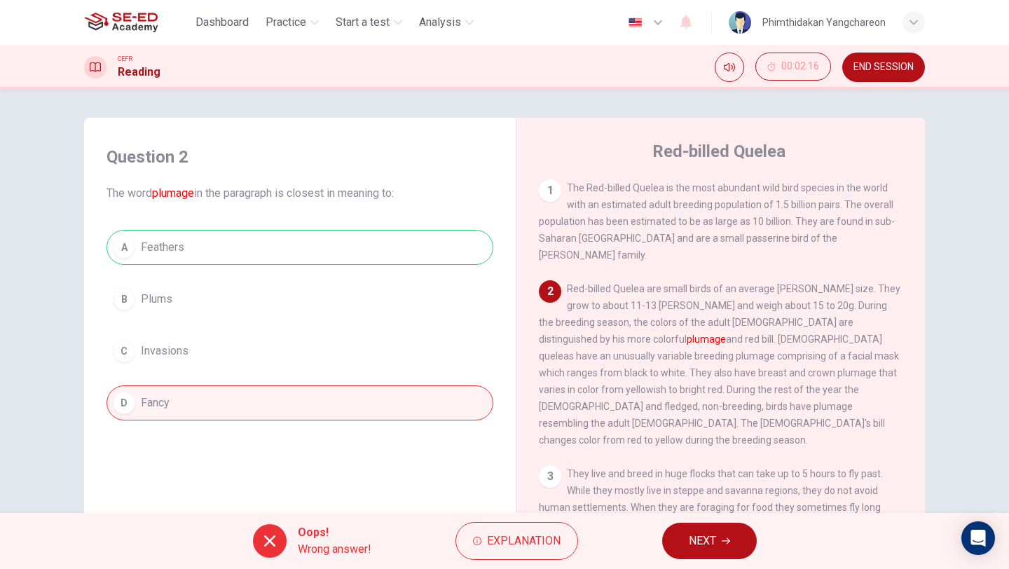
click at [720, 535] on button "NEXT" at bounding box center [709, 541] width 95 height 36
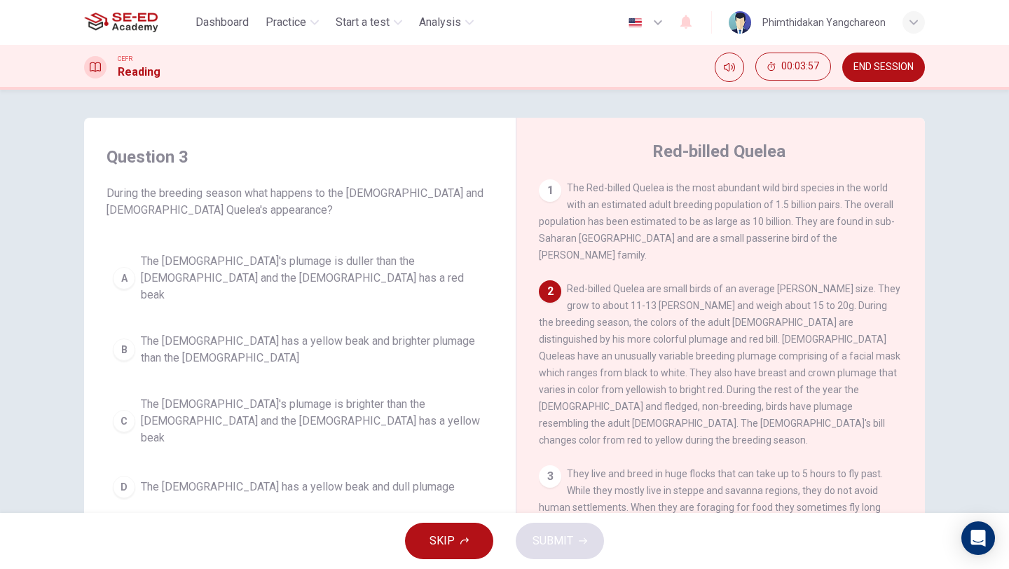
click at [120, 410] on div "C" at bounding box center [124, 421] width 22 height 22
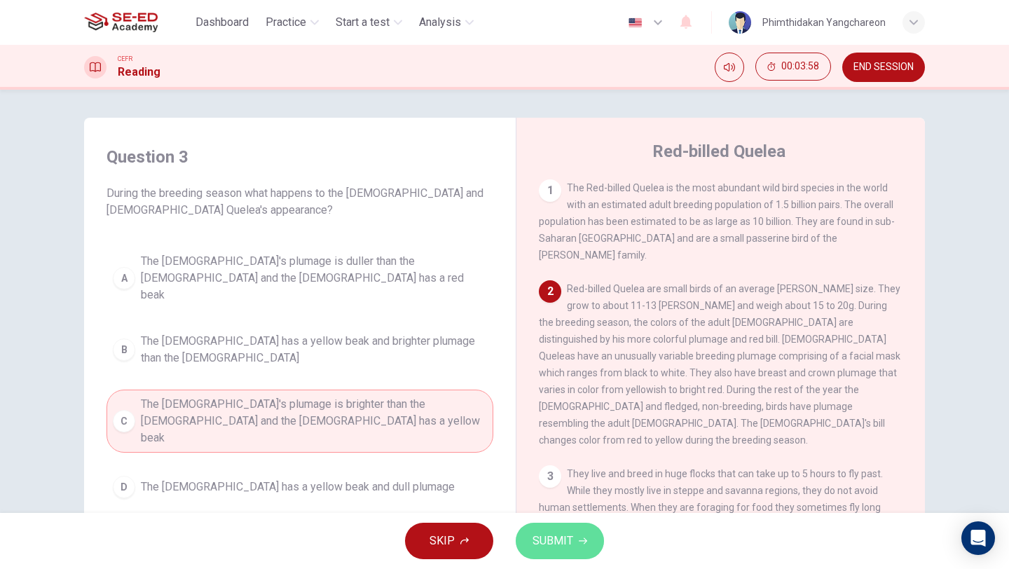
click at [563, 535] on span "SUBMIT" at bounding box center [552, 541] width 41 height 20
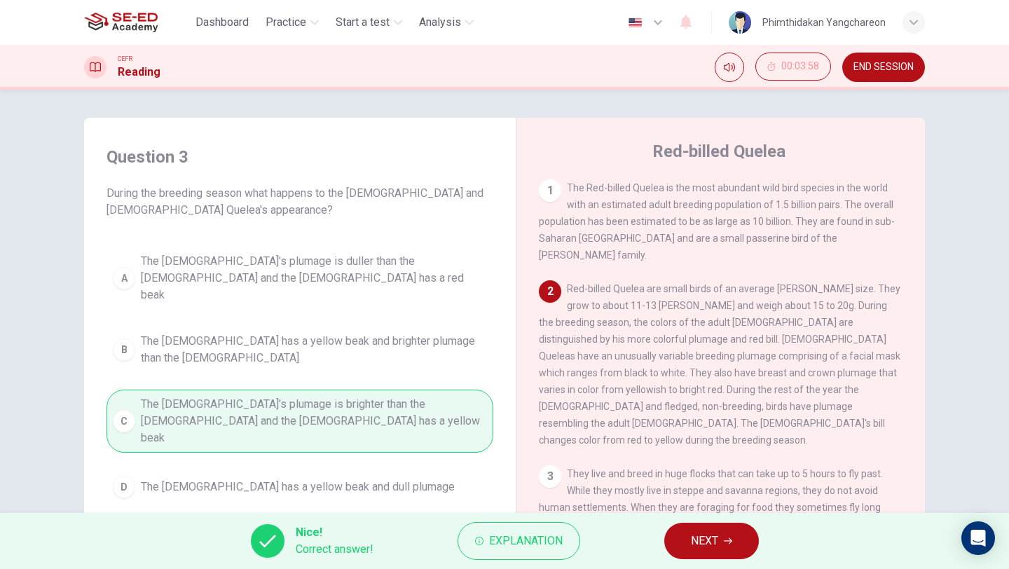
click at [711, 541] on span "NEXT" at bounding box center [704, 541] width 27 height 20
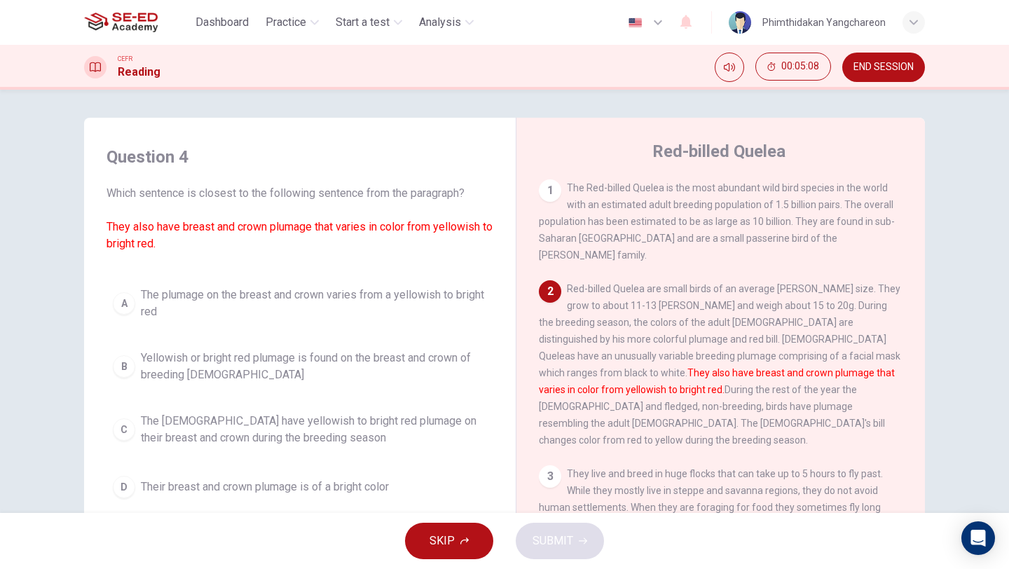
drag, startPoint x: 172, startPoint y: 249, endPoint x: 114, endPoint y: 229, distance: 62.0
click at [116, 231] on span "Which sentence is closest to the following sentence from the paragraph? They al…" at bounding box center [299, 218] width 387 height 67
drag, startPoint x: 105, startPoint y: 226, endPoint x: 186, endPoint y: 235, distance: 81.1
click at [186, 235] on span "Which sentence is closest to the following sentence from the paragraph? They al…" at bounding box center [299, 218] width 387 height 67
drag, startPoint x: 166, startPoint y: 240, endPoint x: 109, endPoint y: 231, distance: 58.2
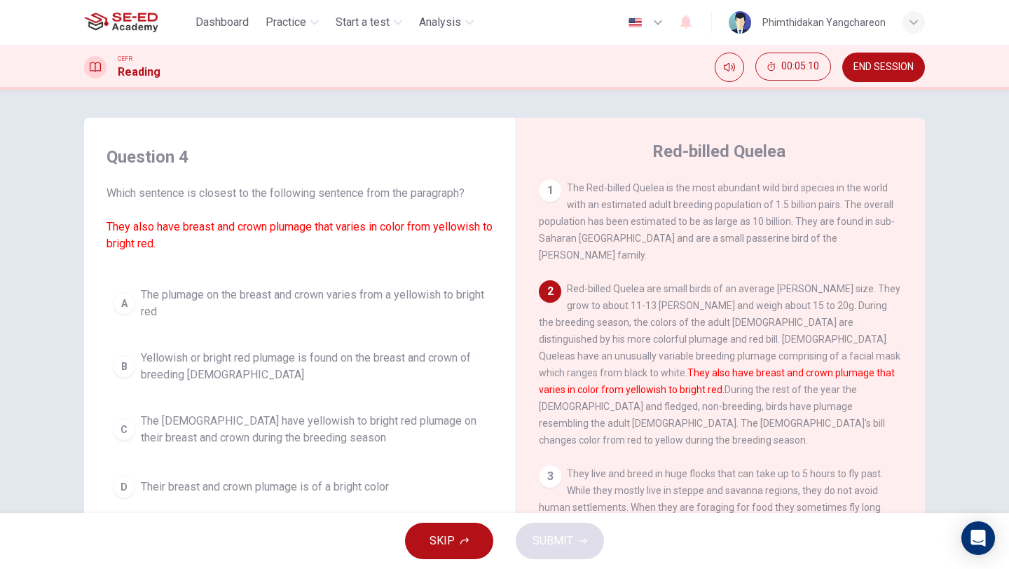
click at [111, 233] on span "Which sentence is closest to the following sentence from the paragraph? They al…" at bounding box center [299, 218] width 387 height 67
click at [106, 227] on font "They also have breast and crown plumage that varies in color from yellowish to …" at bounding box center [299, 235] width 386 height 30
click at [114, 226] on font "They also have breast and crown plumage that varies in color from yellowish to …" at bounding box center [299, 235] width 386 height 30
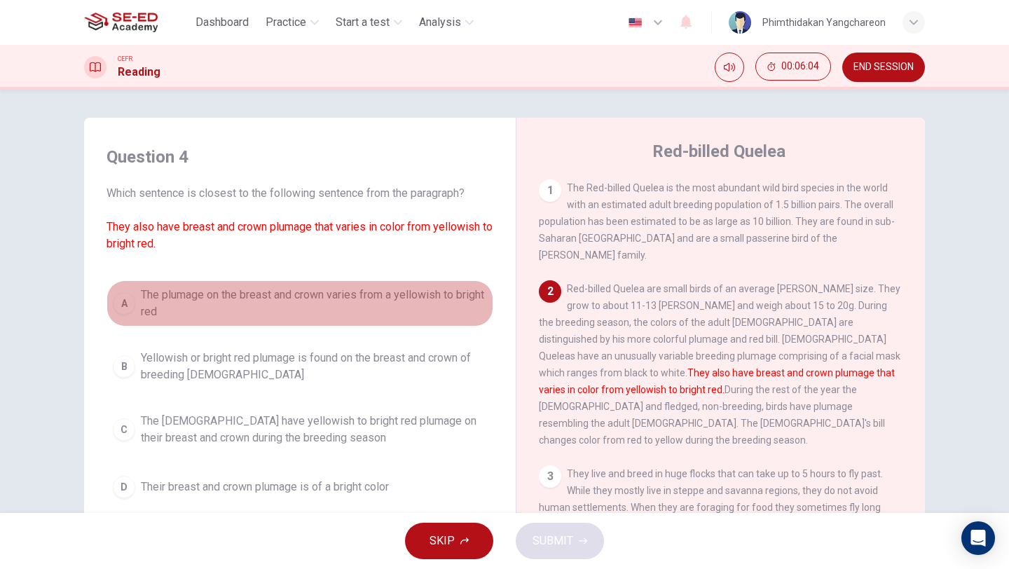
click at [114, 295] on div "A" at bounding box center [124, 303] width 22 height 22
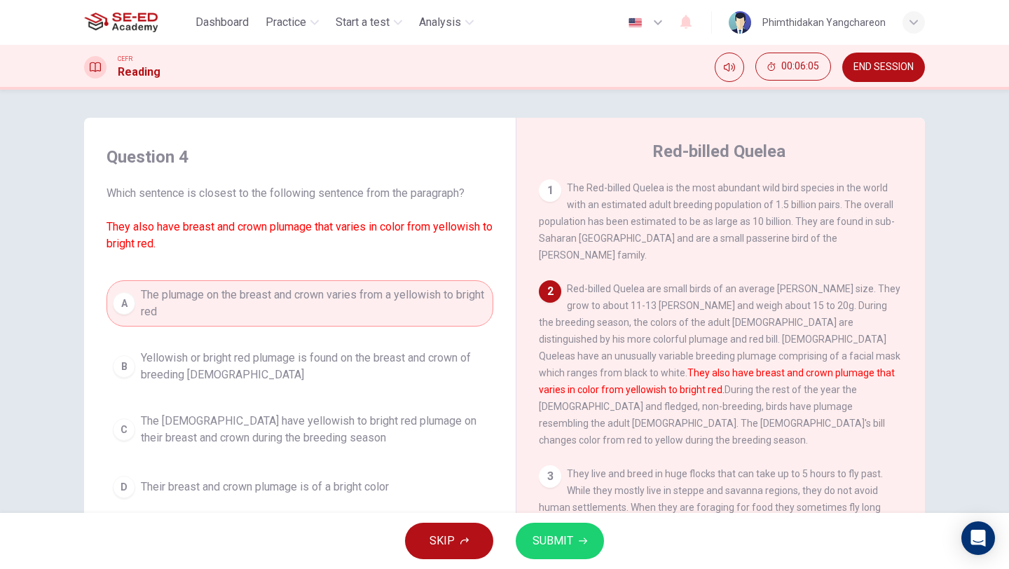
click at [582, 535] on button "SUBMIT" at bounding box center [560, 541] width 88 height 36
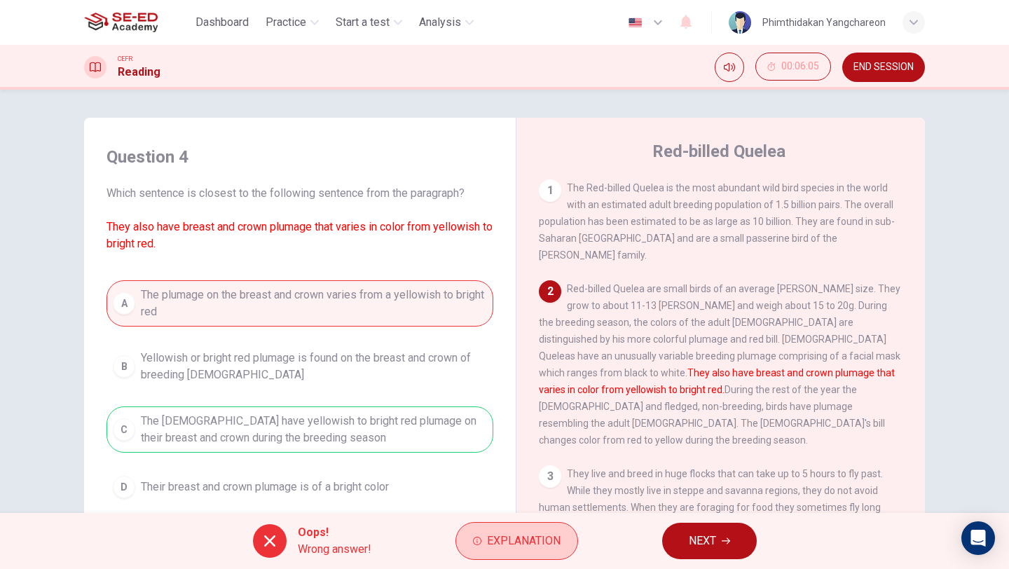
click at [534, 534] on span "Explanation" at bounding box center [524, 541] width 74 height 20
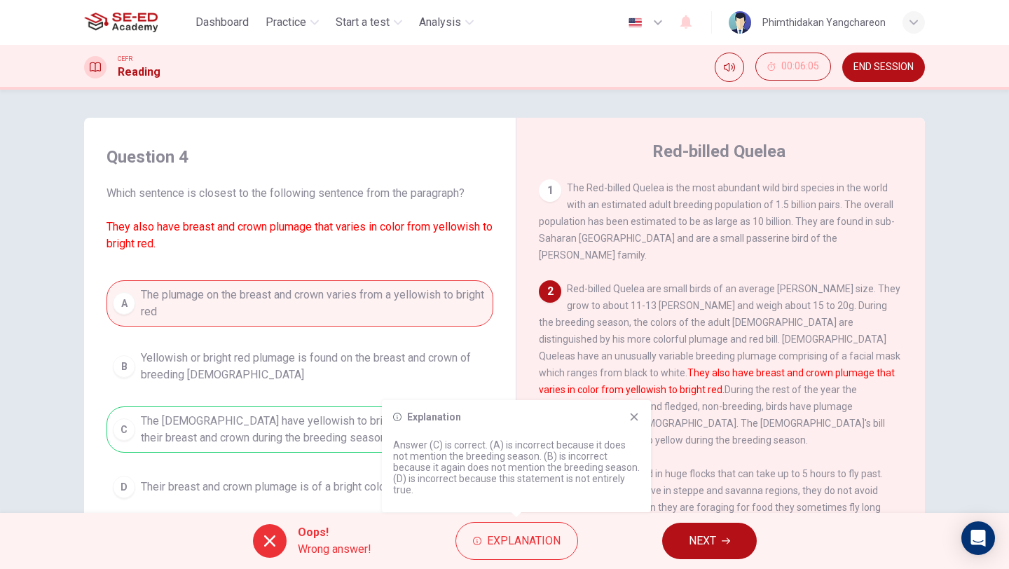
click at [629, 419] on icon at bounding box center [633, 416] width 11 height 11
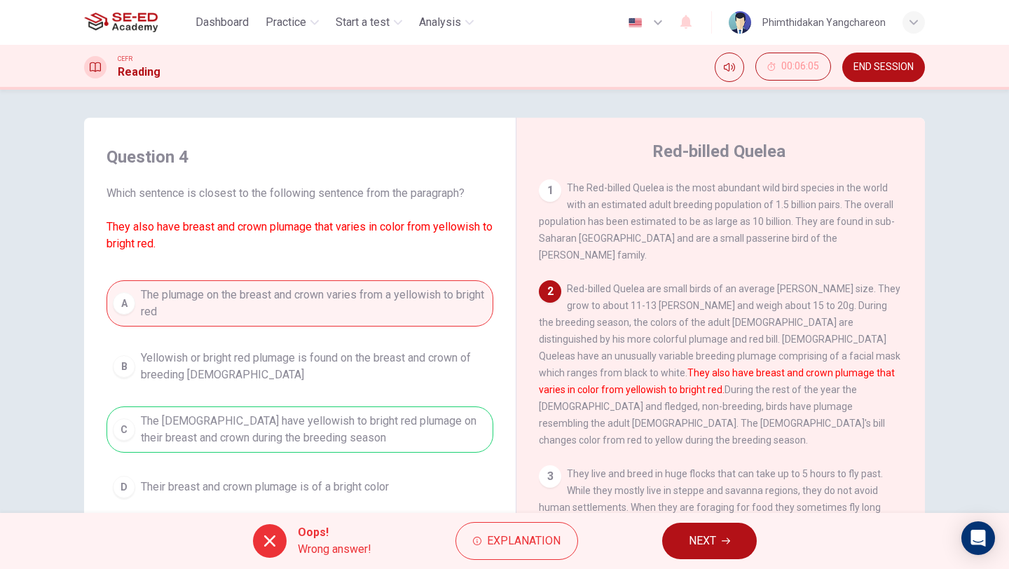
click at [717, 539] on button "NEXT" at bounding box center [709, 541] width 95 height 36
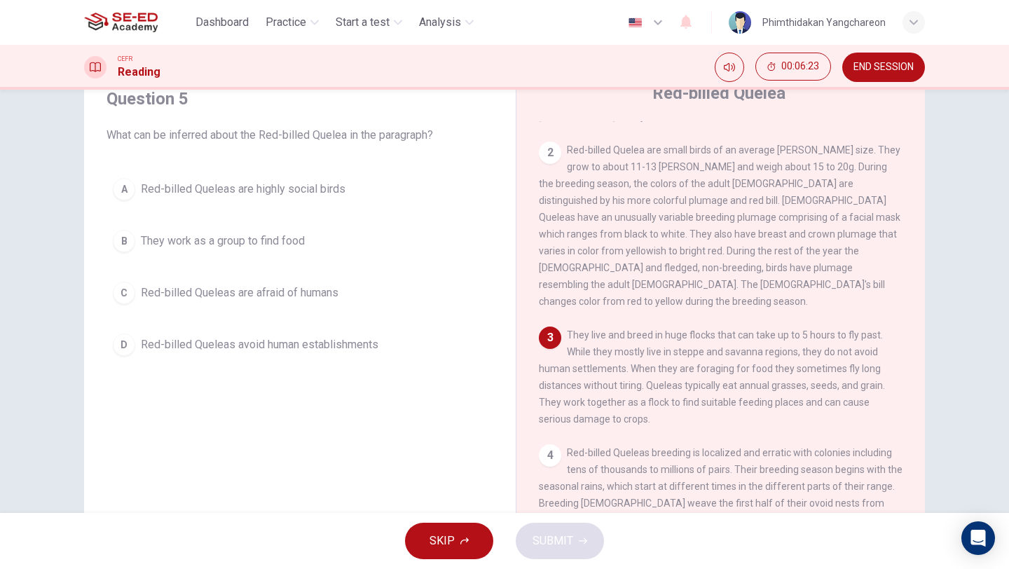
scroll to position [62, 0]
drag, startPoint x: 1008, startPoint y: 231, endPoint x: 1008, endPoint y: 279, distance: 48.3
click at [1008, 279] on div "Question 5 What can be inferred about the Red-billed Quelea in the paragraph? A…" at bounding box center [504, 301] width 1009 height 423
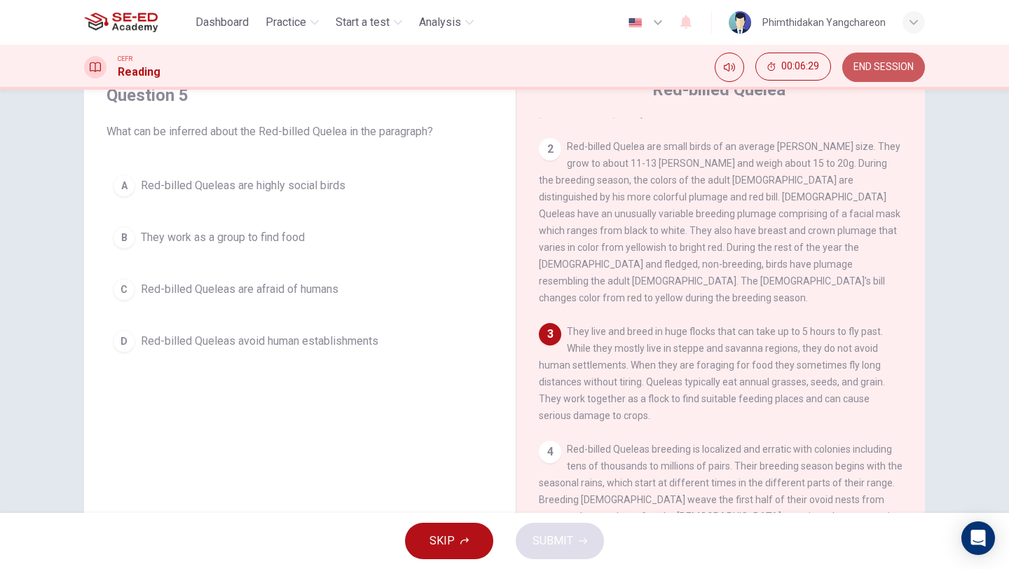
click at [922, 67] on button "END SESSION" at bounding box center [883, 67] width 83 height 29
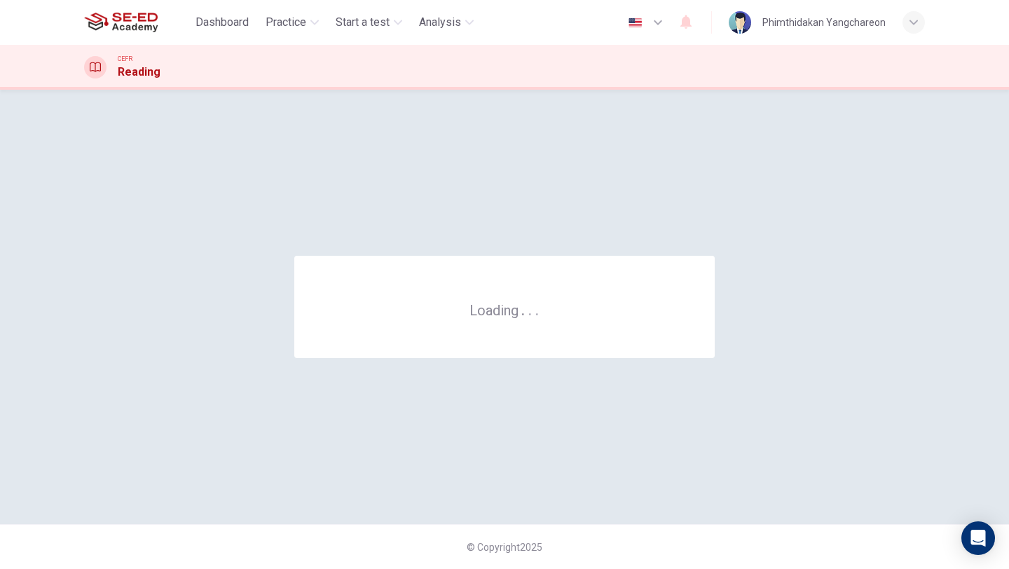
scroll to position [0, 0]
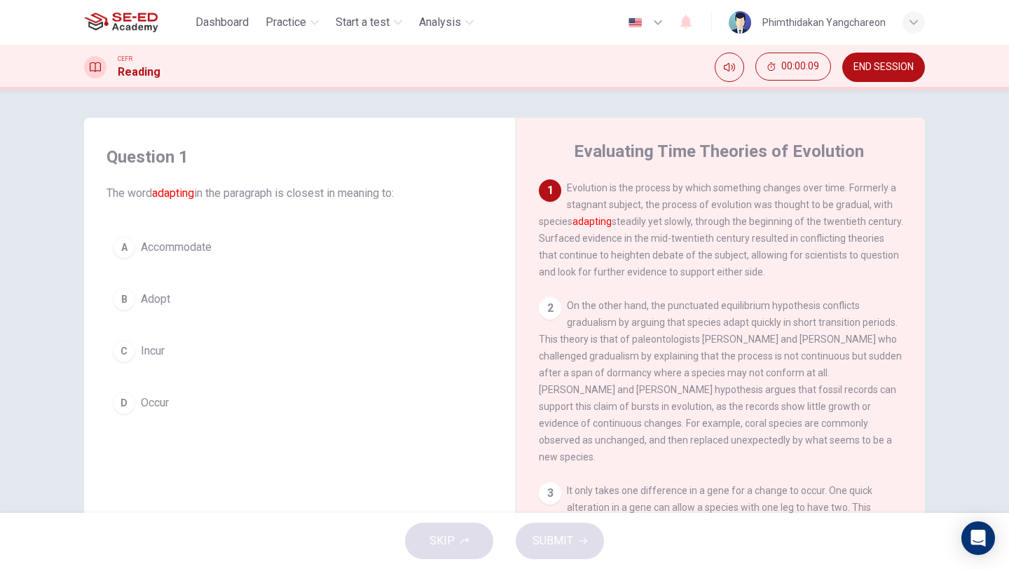
drag, startPoint x: 666, startPoint y: 226, endPoint x: 800, endPoint y: 270, distance: 141.6
click at [800, 270] on div "1 Evolution is the process by which something changes over time. Formerly a sta…" at bounding box center [721, 229] width 364 height 101
click at [877, 62] on span "END SESSION" at bounding box center [883, 67] width 60 height 11
